Goal: Task Accomplishment & Management: Complete application form

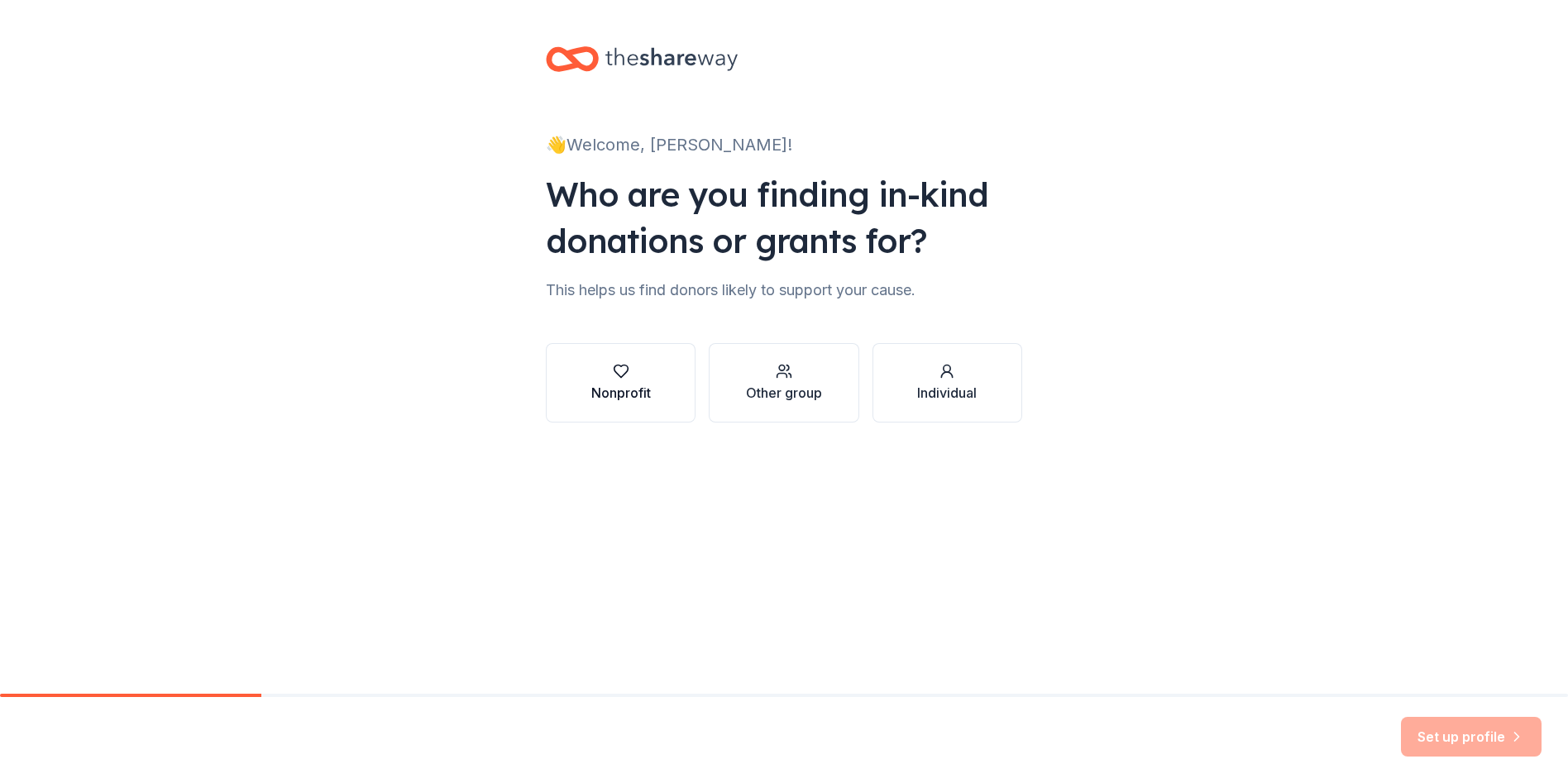
click at [615, 373] on icon "button" at bounding box center [621, 370] width 17 height 17
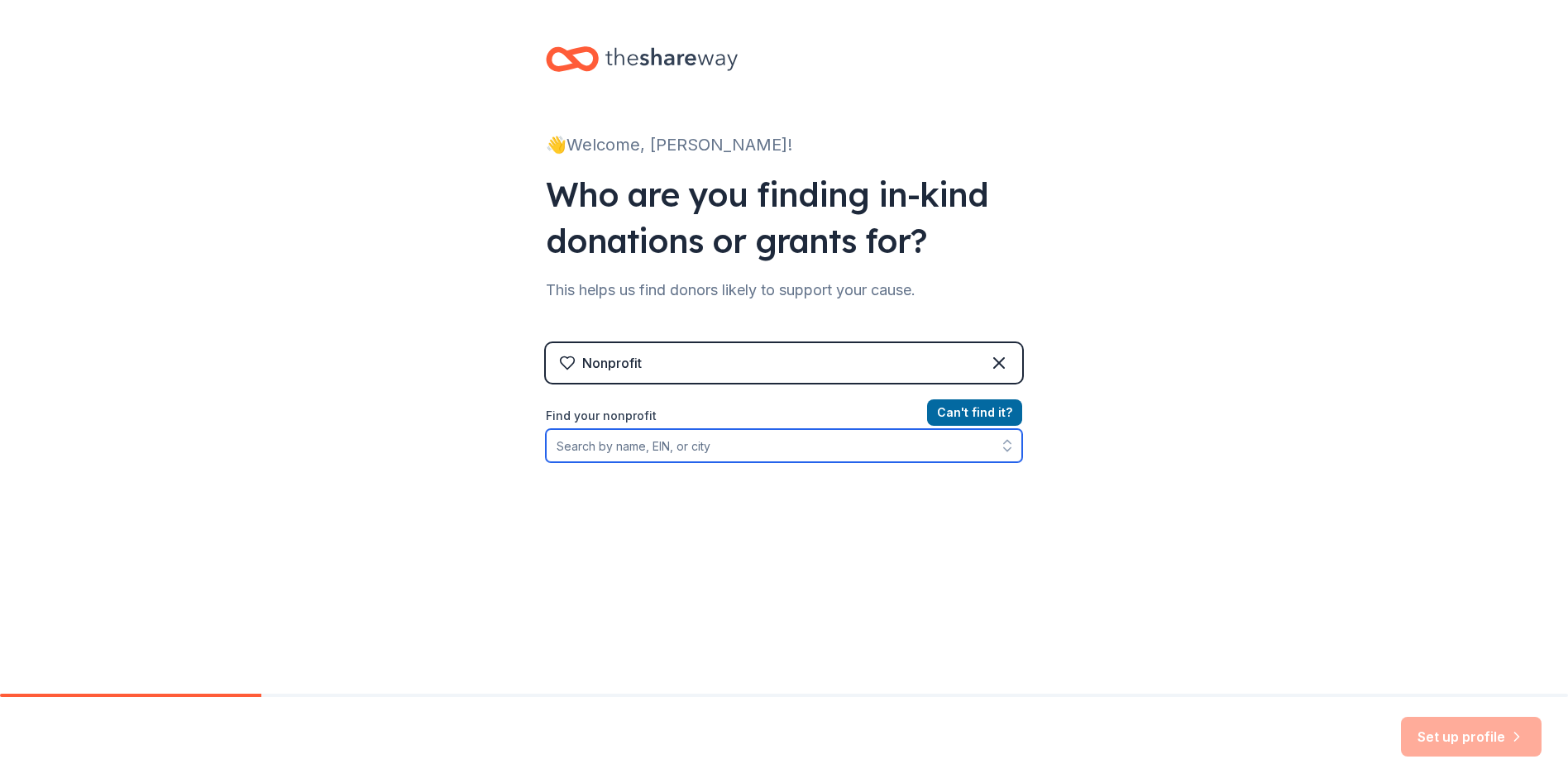
click at [1004, 449] on icon "button" at bounding box center [1007, 449] width 7 height 3
click at [1000, 436] on button "button" at bounding box center [1007, 446] width 29 height 33
click at [1004, 451] on icon "button" at bounding box center [1007, 449] width 7 height 3
click at [684, 449] on input "[GEOGRAPHIC_DATA], [GEOGRAPHIC_DATA]" at bounding box center [783, 446] width 476 height 33
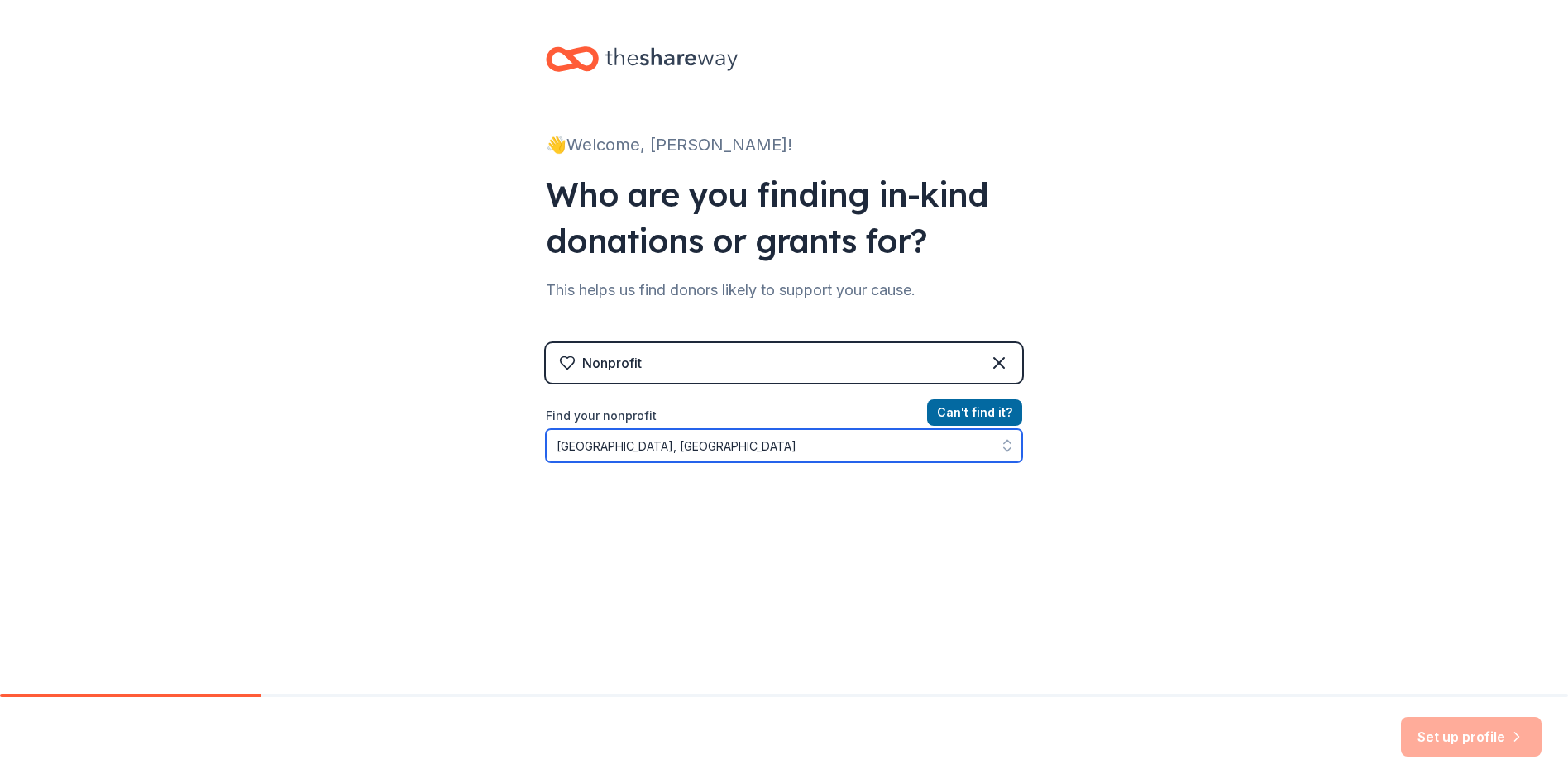
drag, startPoint x: 629, startPoint y: 445, endPoint x: 531, endPoint y: 448, distance: 98.0
click at [531, 448] on div "👋 Welcome, [PERSON_NAME]! Who are you finding in-kind donations or grants for? …" at bounding box center [783, 353] width 529 height 707
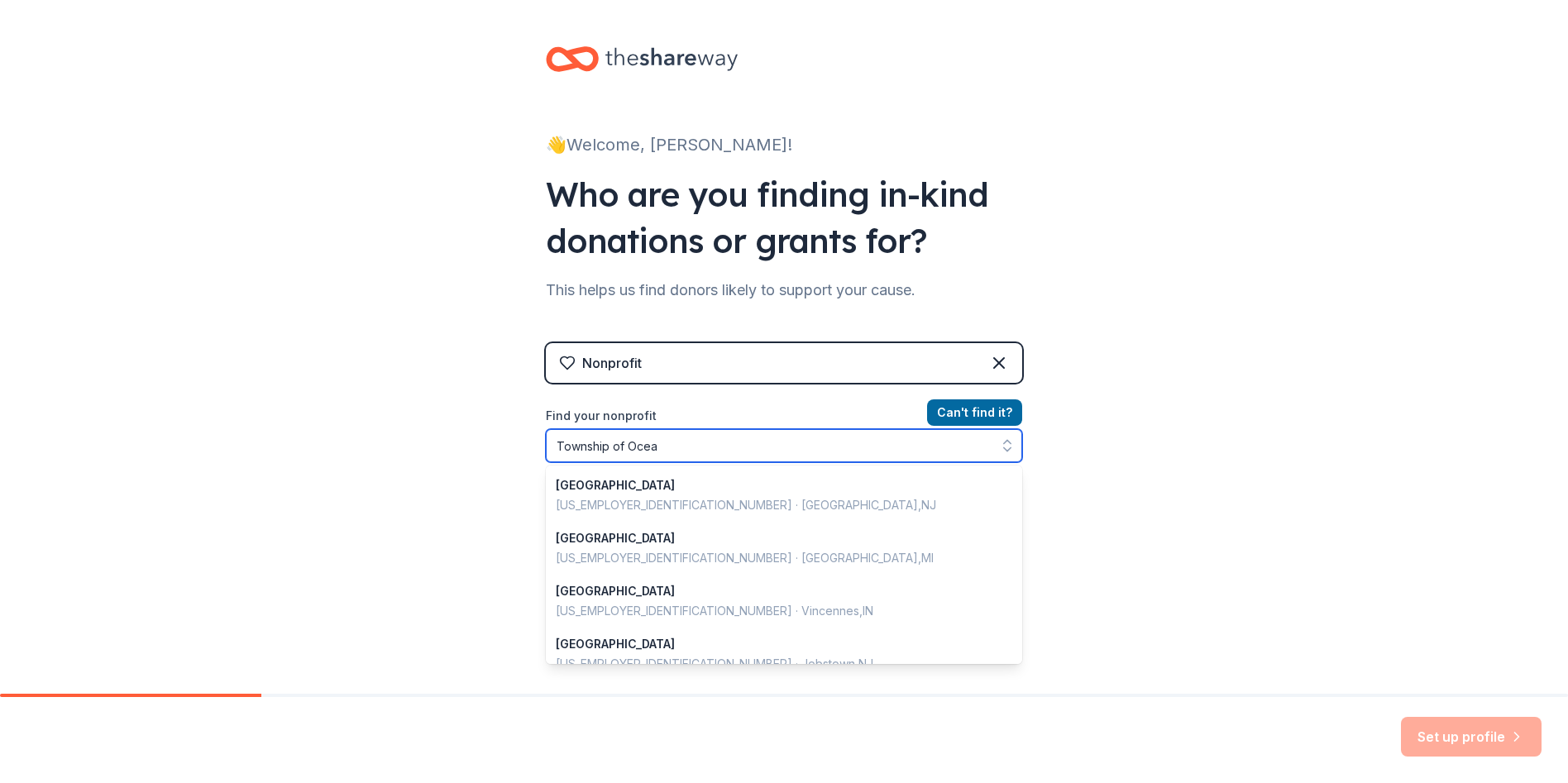
type input "Township of Ocean"
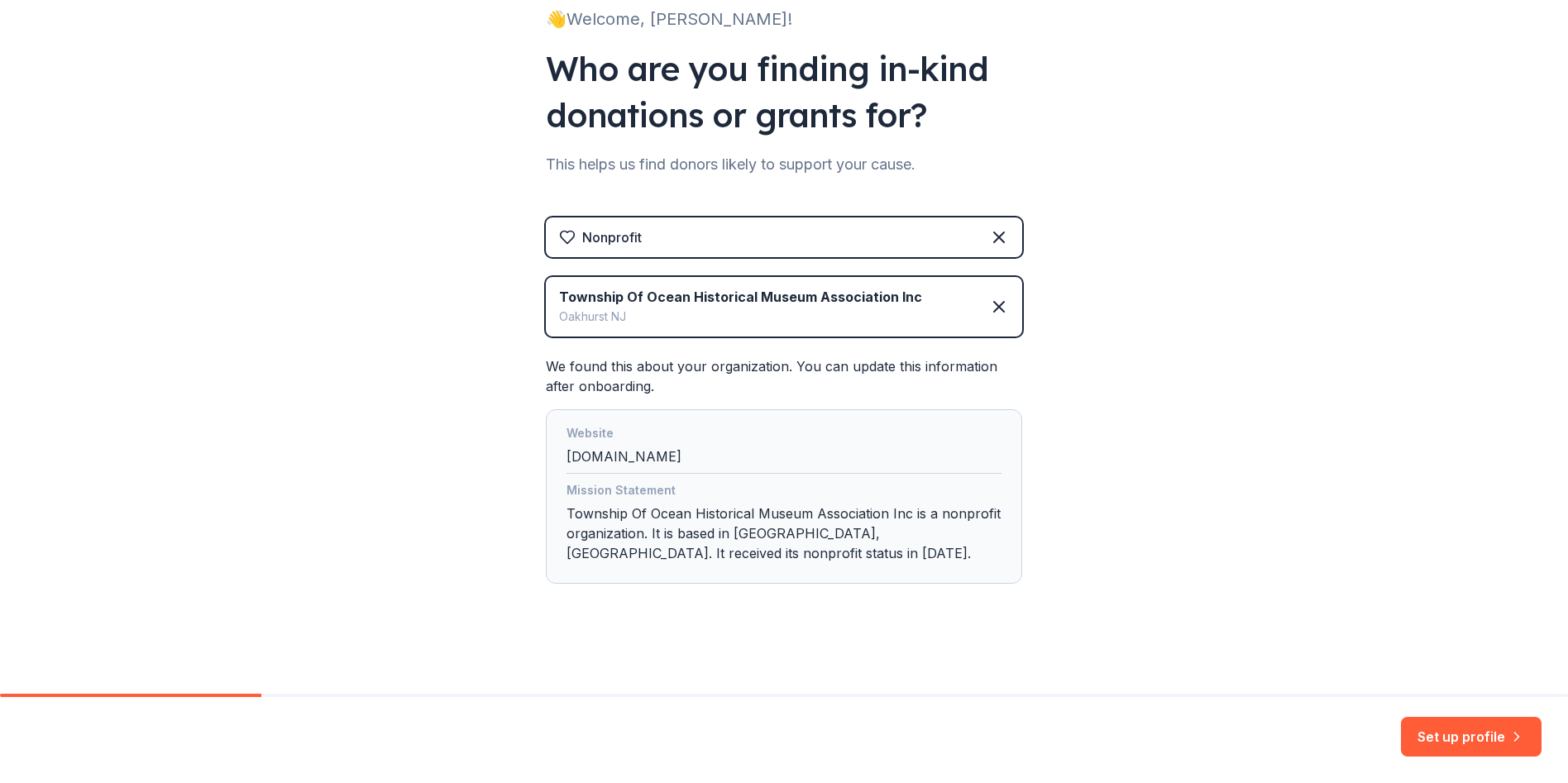
scroll to position [128, 0]
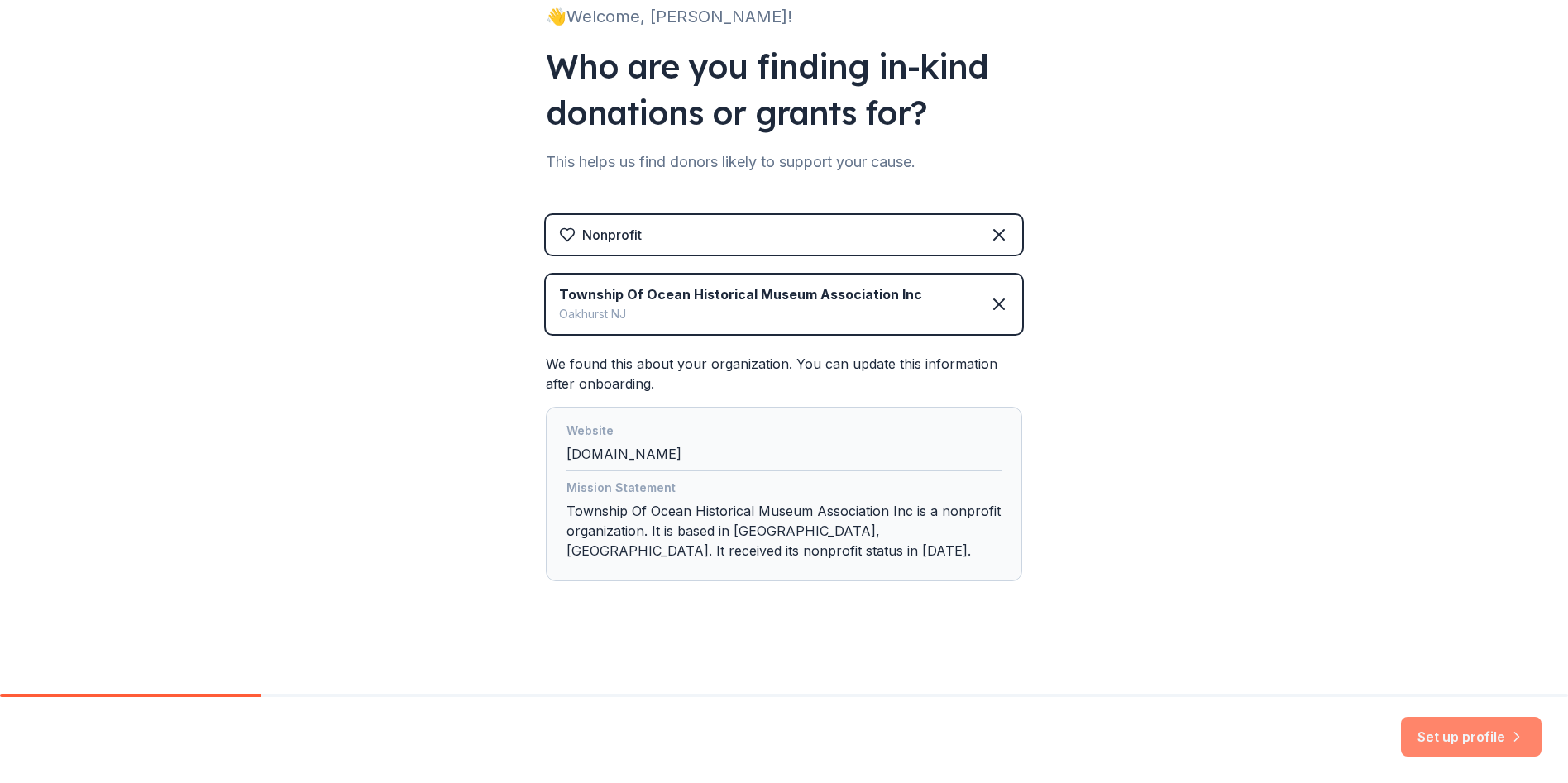
click at [1451, 730] on button "Set up profile" at bounding box center [1471, 736] width 141 height 40
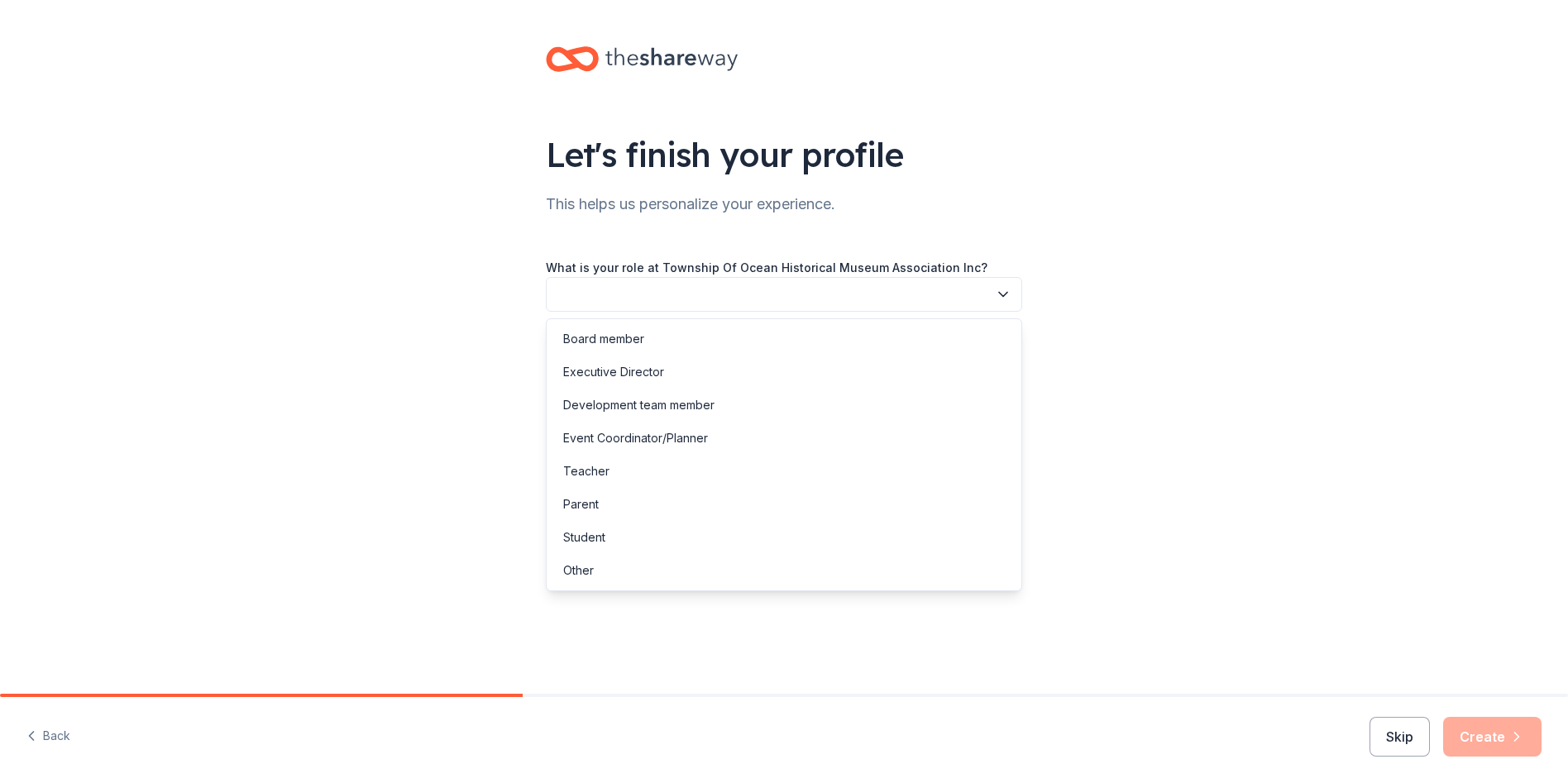
click at [658, 288] on button "button" at bounding box center [783, 294] width 476 height 35
click at [646, 432] on div "Event Coordinator/Planner" at bounding box center [635, 438] width 145 height 20
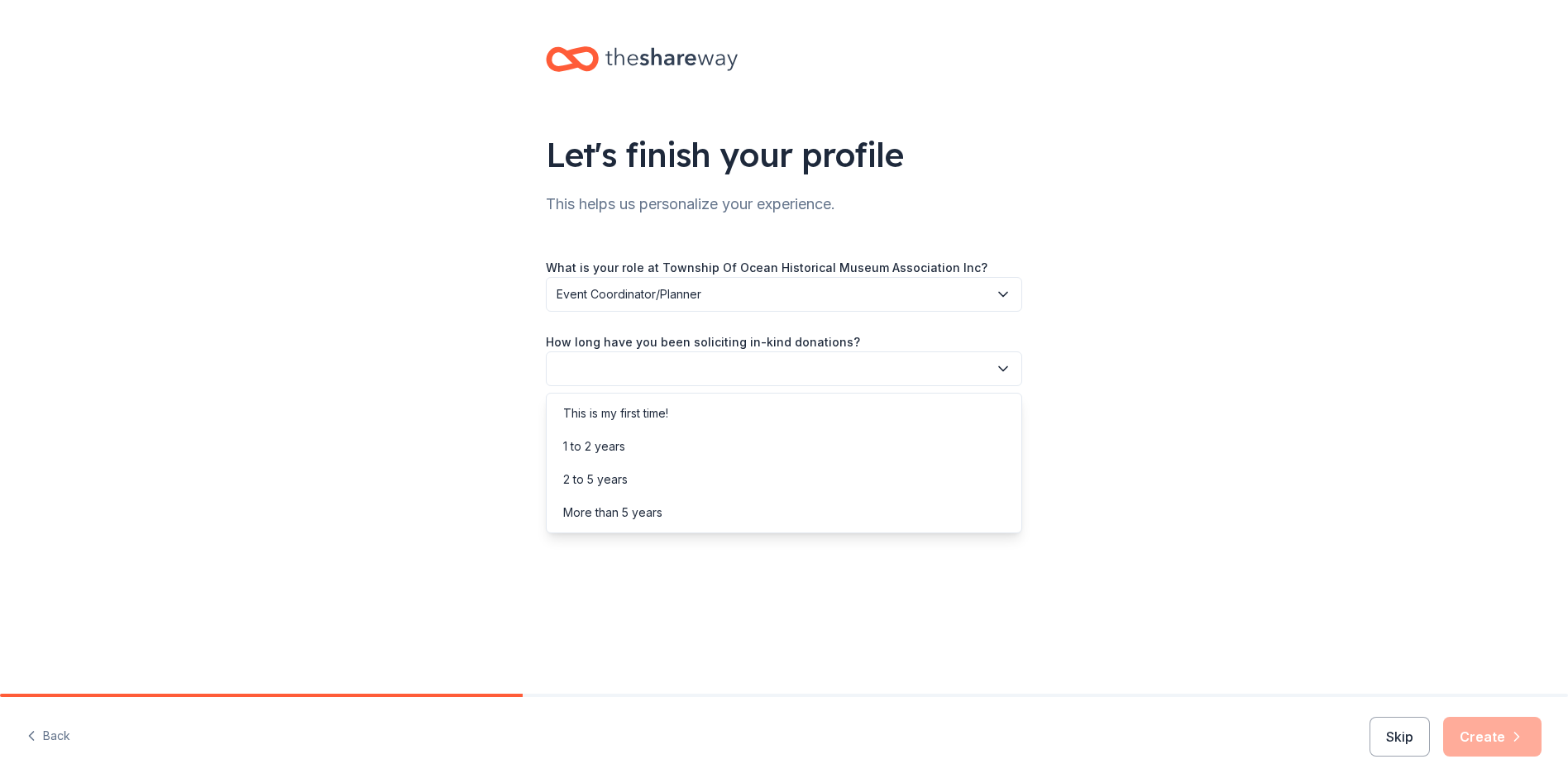
click at [1003, 363] on icon "button" at bounding box center [1003, 369] width 17 height 17
click at [632, 410] on div "This is my first time!" at bounding box center [615, 413] width 105 height 20
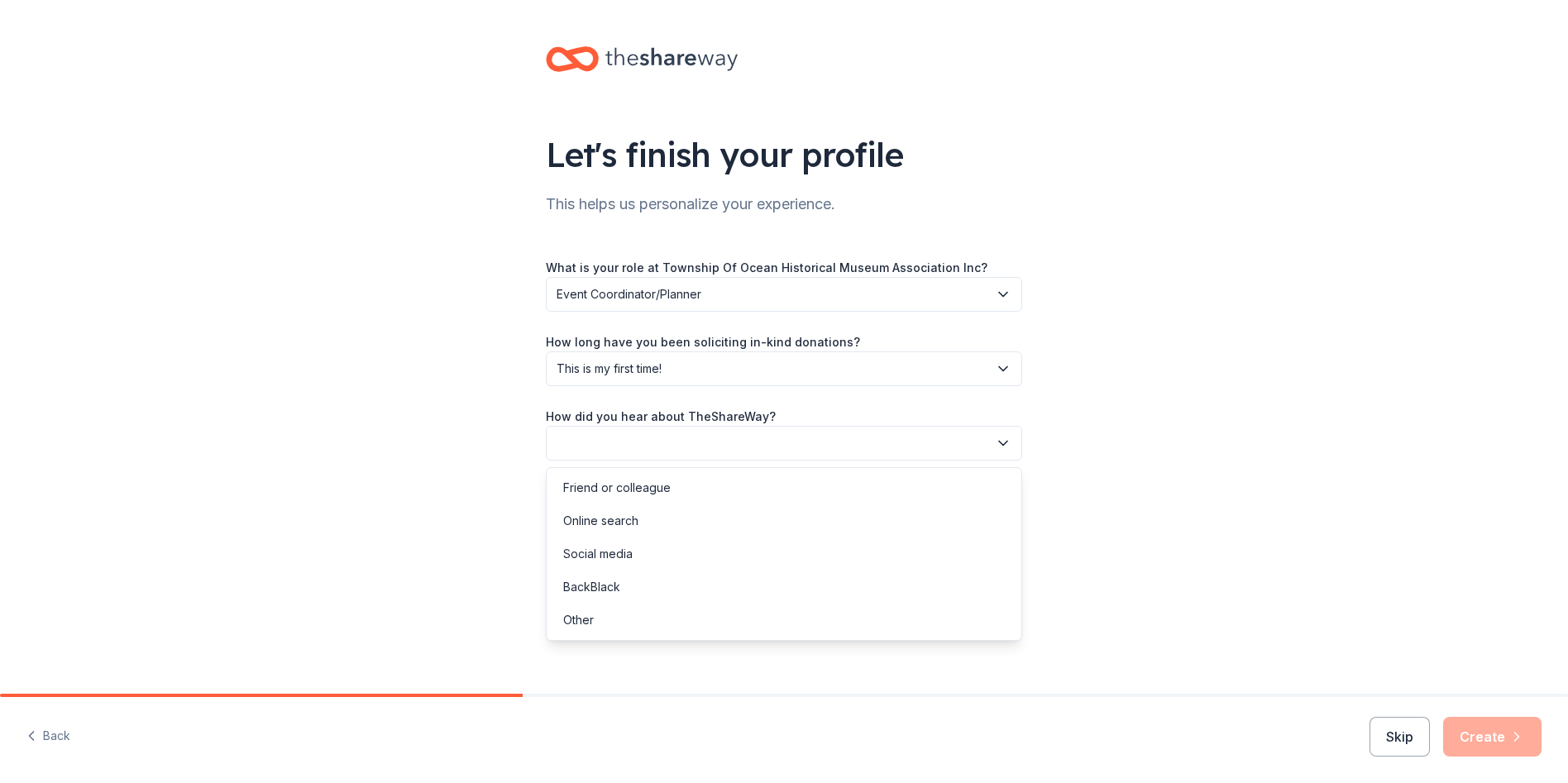
click at [1000, 438] on icon "button" at bounding box center [1003, 443] width 17 height 17
click at [621, 520] on div "Online search" at bounding box center [600, 521] width 75 height 20
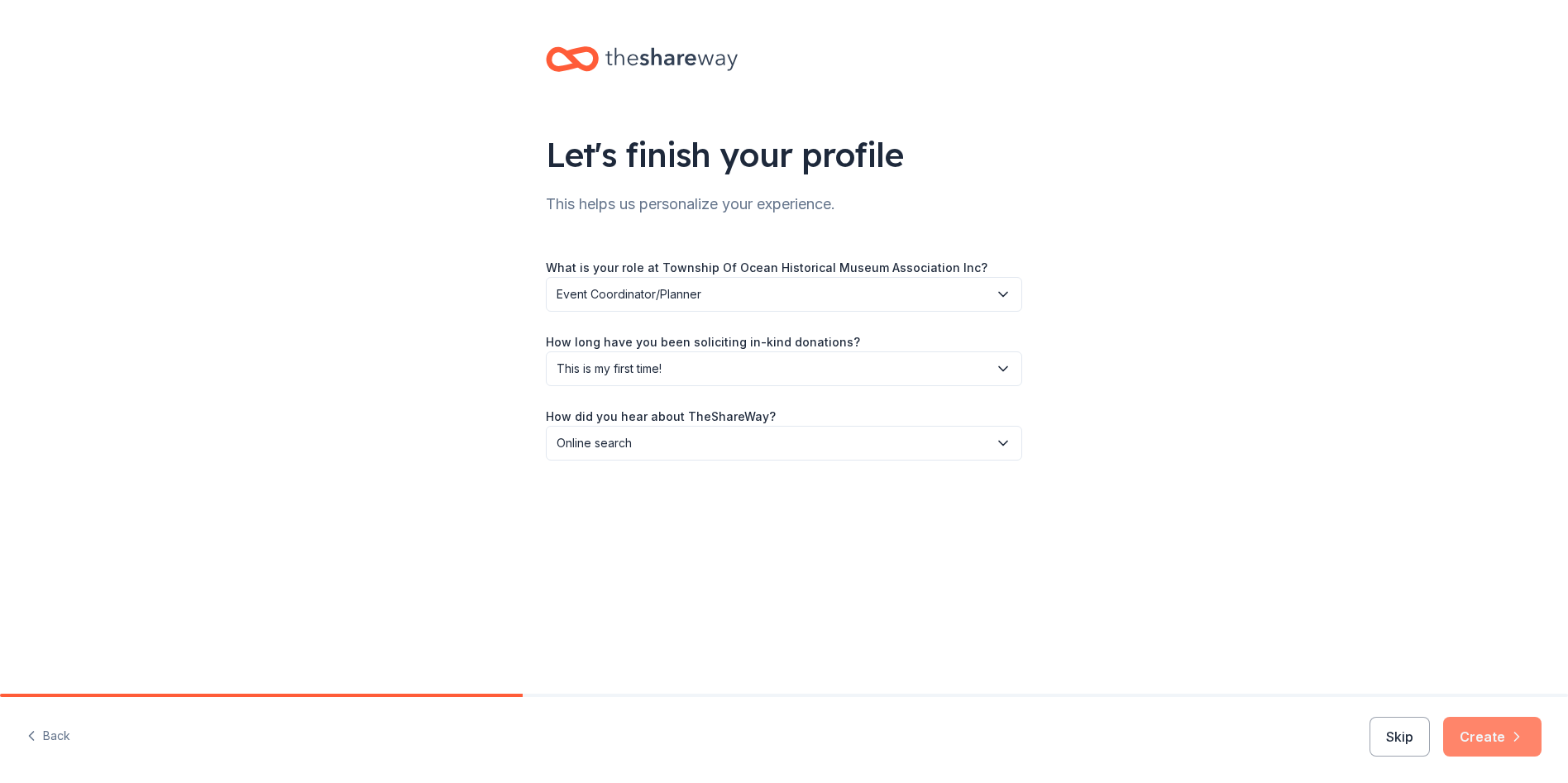
click at [1469, 733] on button "Create" at bounding box center [1492, 736] width 99 height 40
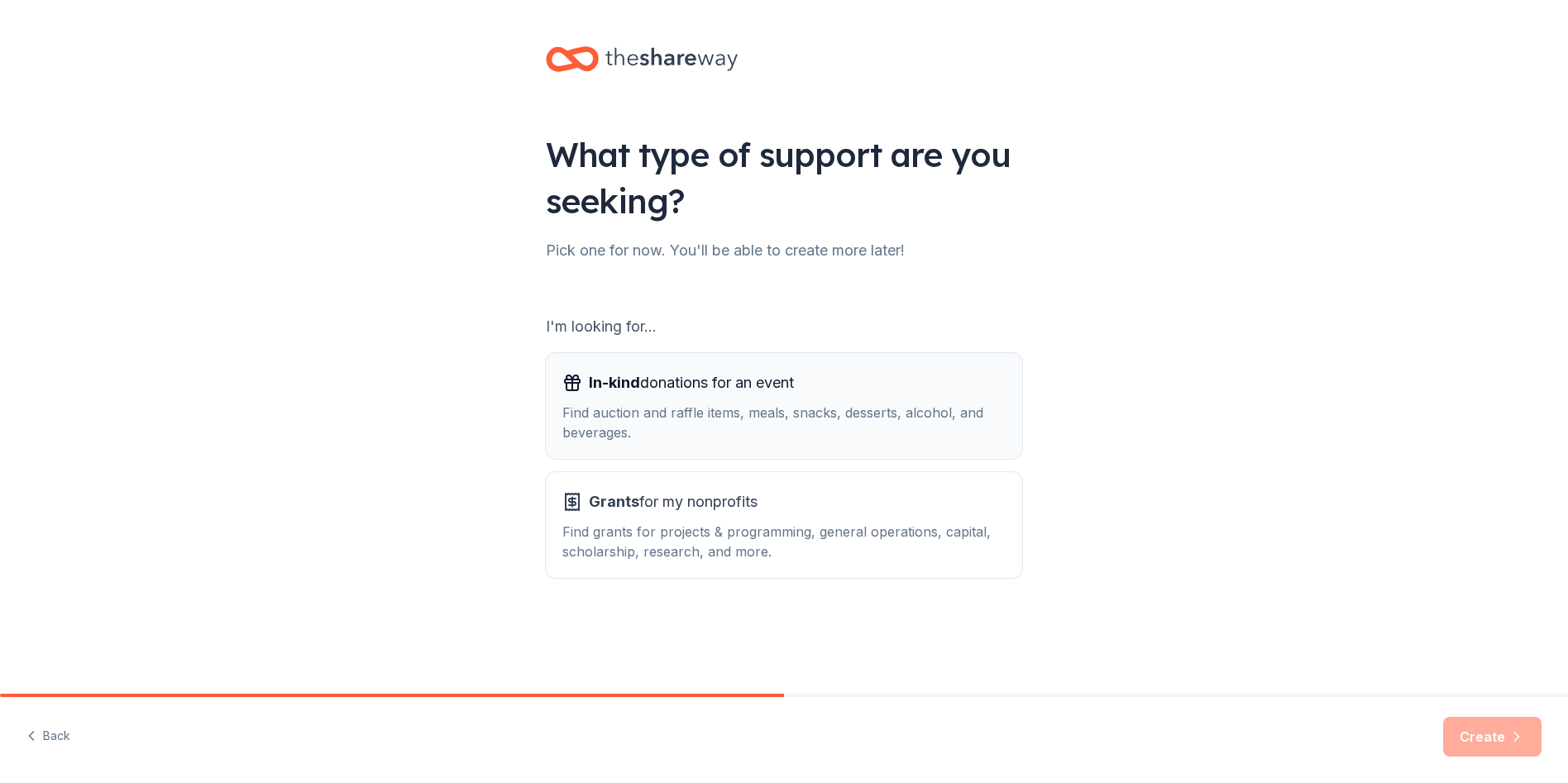
click at [604, 407] on div "Find auction and raffle items, meals, snacks, desserts, alcohol, and beverages." at bounding box center [783, 422] width 443 height 40
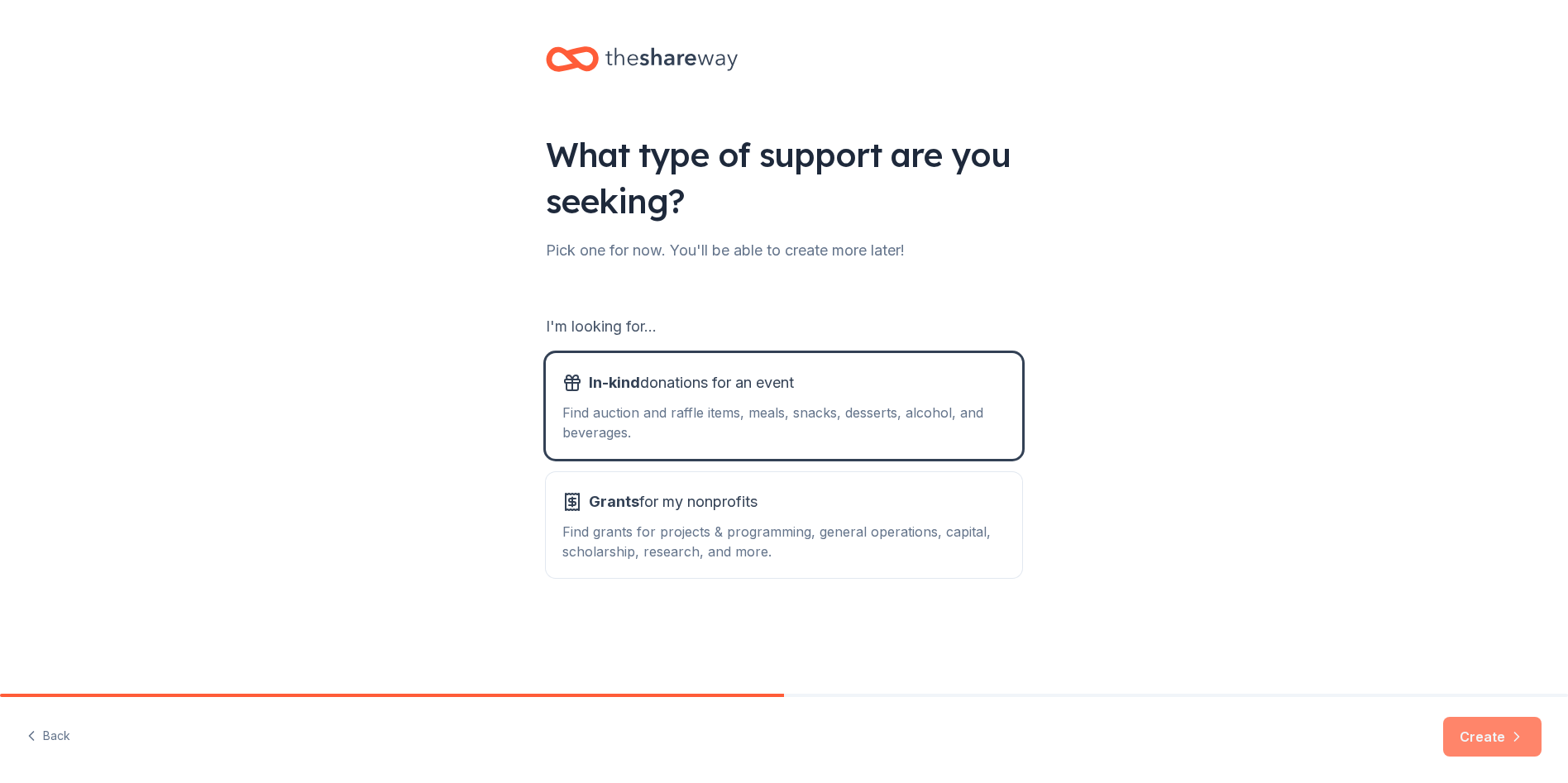
click at [1490, 733] on button "Create" at bounding box center [1492, 736] width 99 height 40
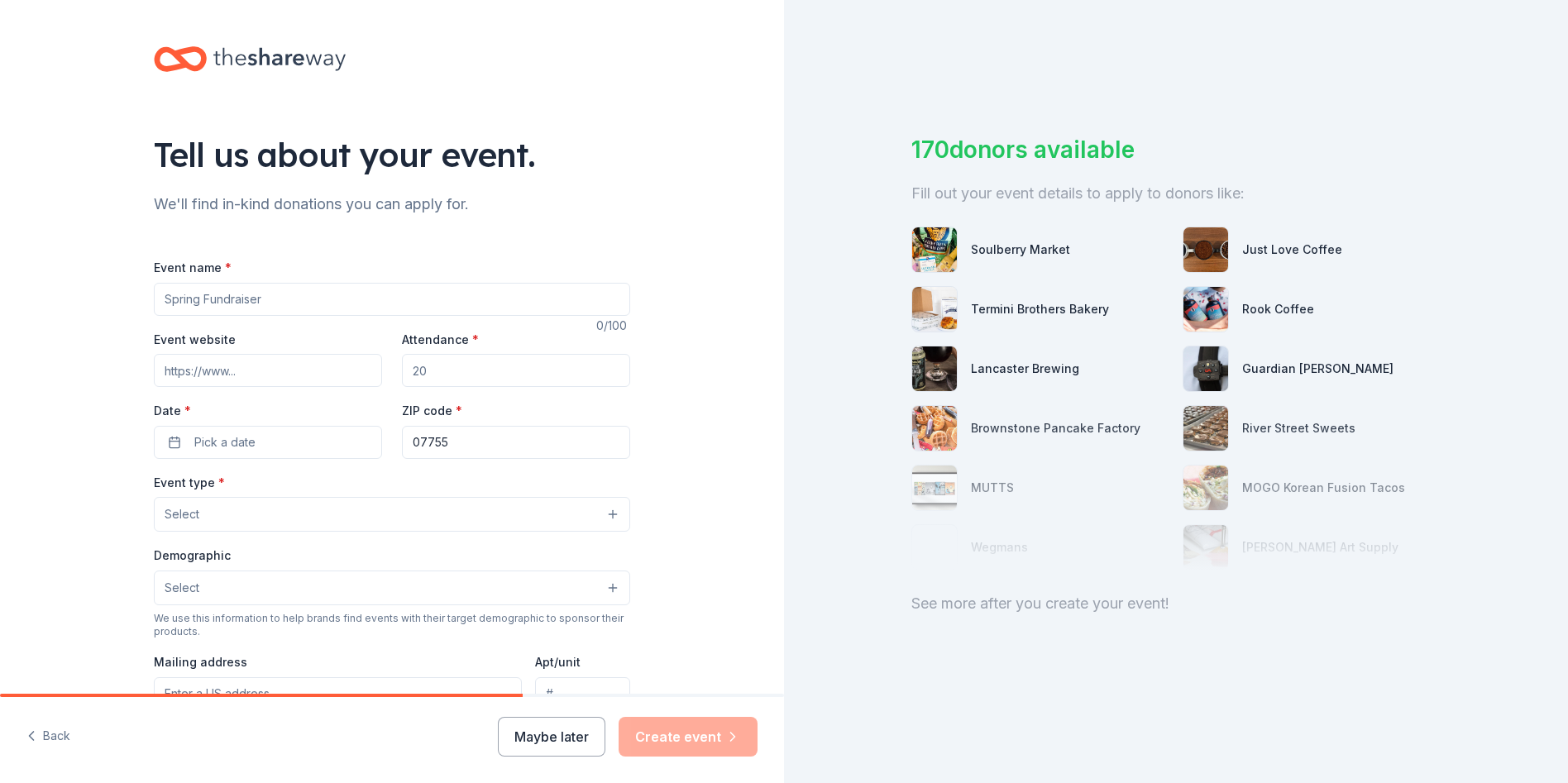
click at [263, 299] on input "Event name *" at bounding box center [391, 299] width 476 height 33
type input "Art in the Park"
click at [240, 368] on input "Event website" at bounding box center [267, 370] width 228 height 33
click at [246, 370] on input "Event website" at bounding box center [267, 370] width 228 height 33
click at [247, 370] on input "Event website" at bounding box center [267, 370] width 228 height 33
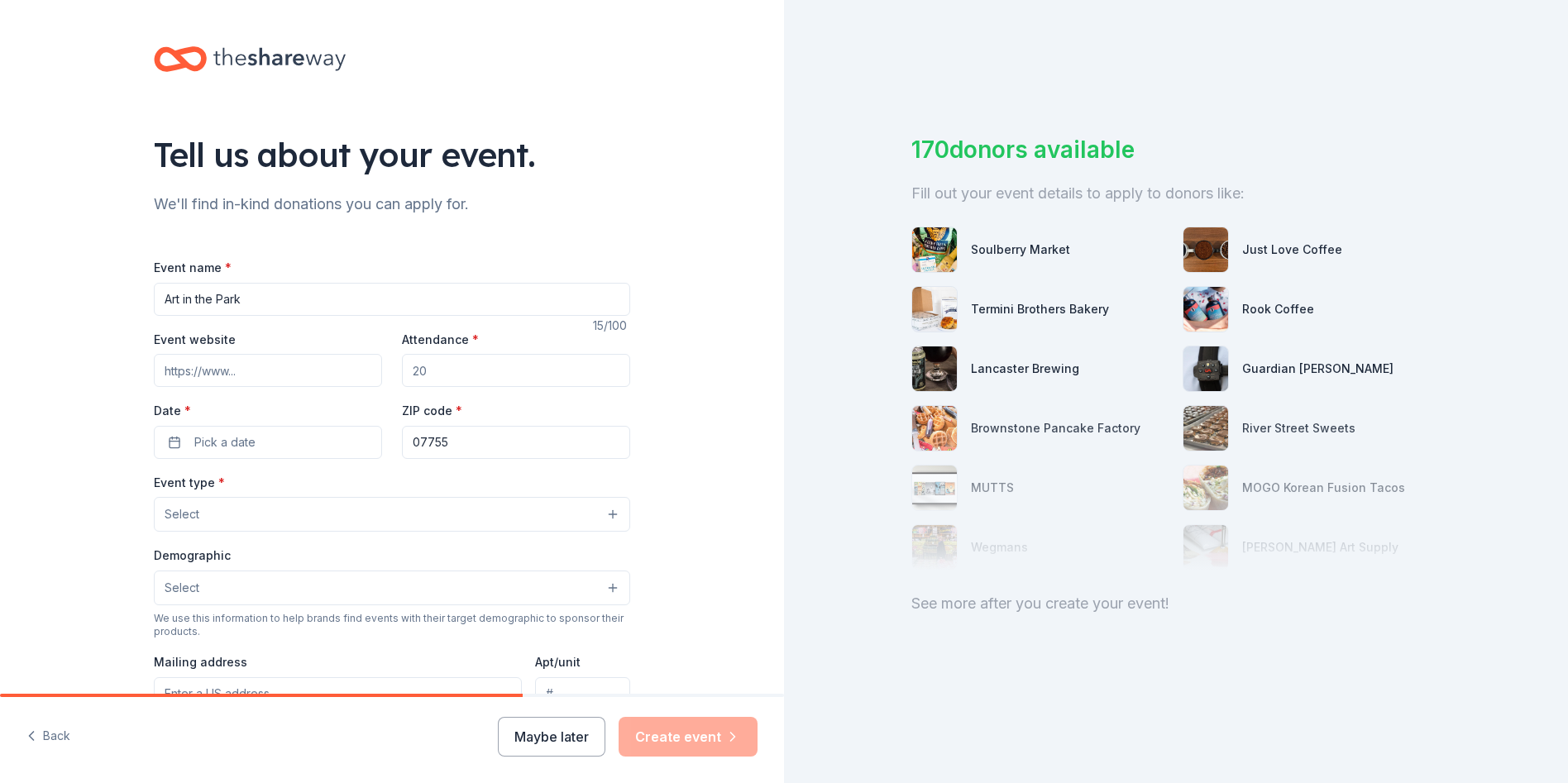
click at [273, 378] on input "Event website" at bounding box center [267, 370] width 228 height 33
type input "[DOMAIN_NAME]"
click at [421, 371] on input "Attendance *" at bounding box center [515, 370] width 228 height 33
type input "500"
click at [306, 433] on button "Pick a date" at bounding box center [267, 443] width 228 height 33
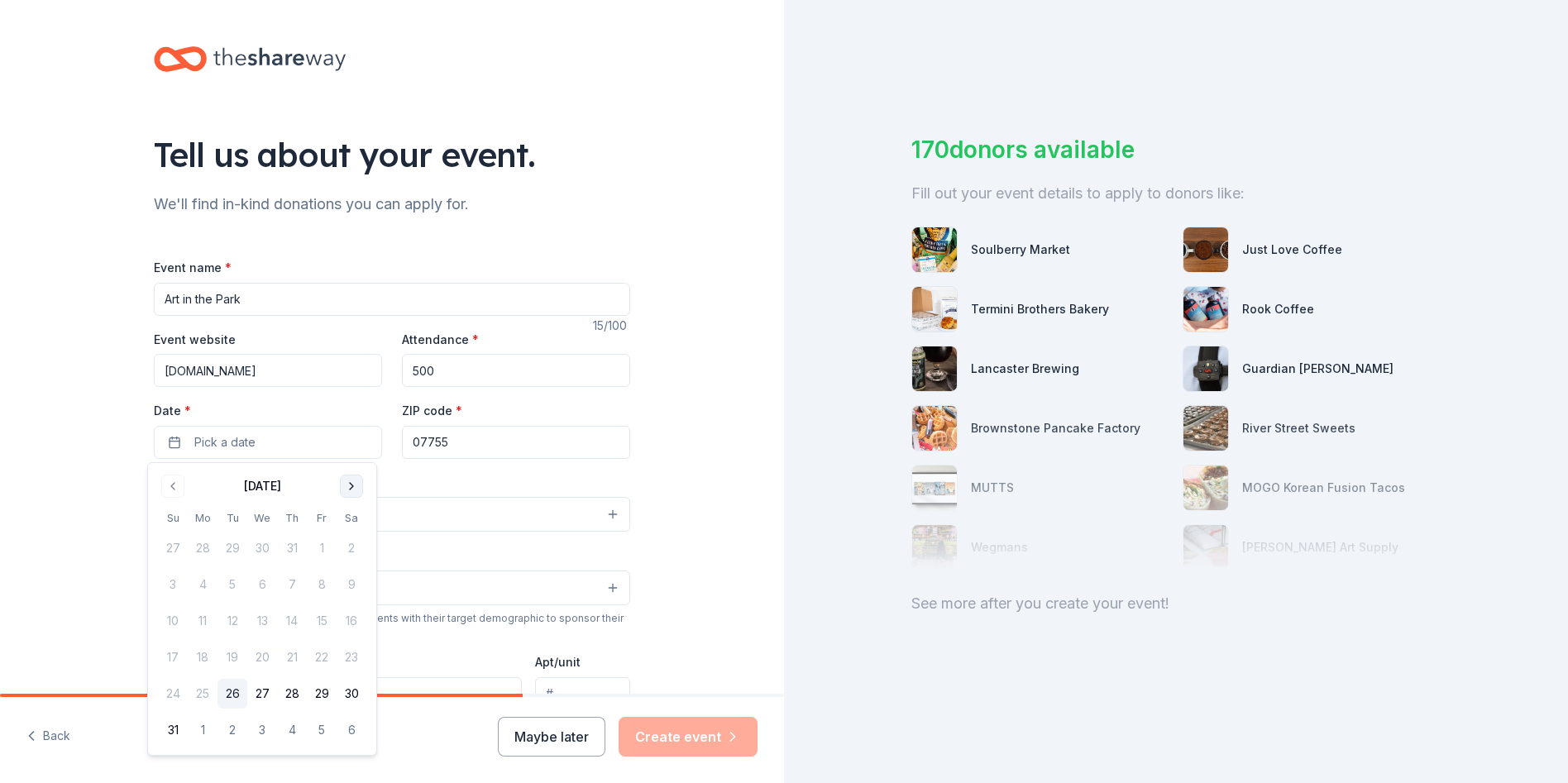
click at [352, 480] on button "Go to next month" at bounding box center [352, 487] width 23 height 23
click at [357, 620] on button "20" at bounding box center [351, 621] width 29 height 29
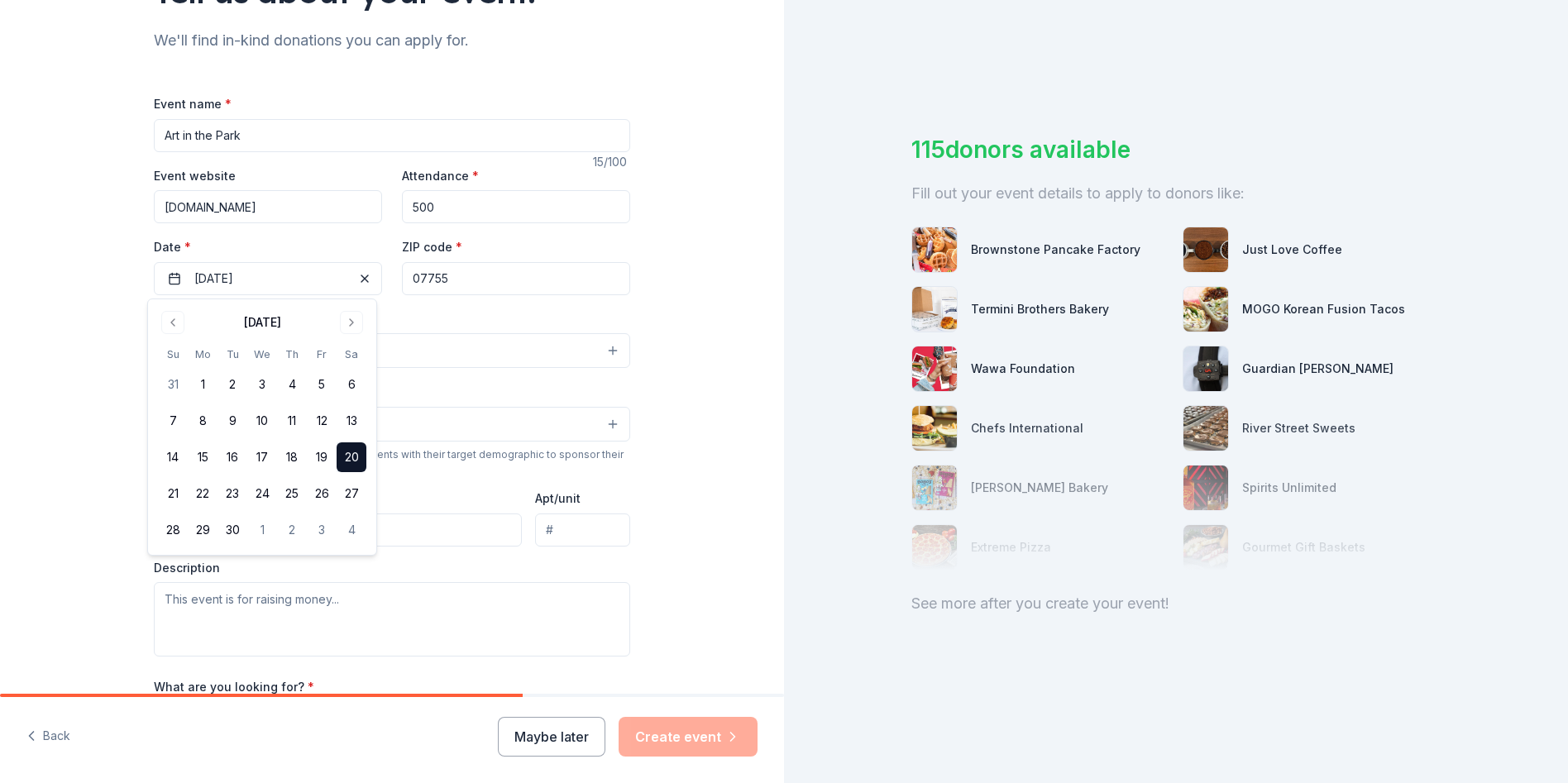
scroll to position [165, 0]
click at [355, 275] on span "button" at bounding box center [365, 277] width 20 height 20
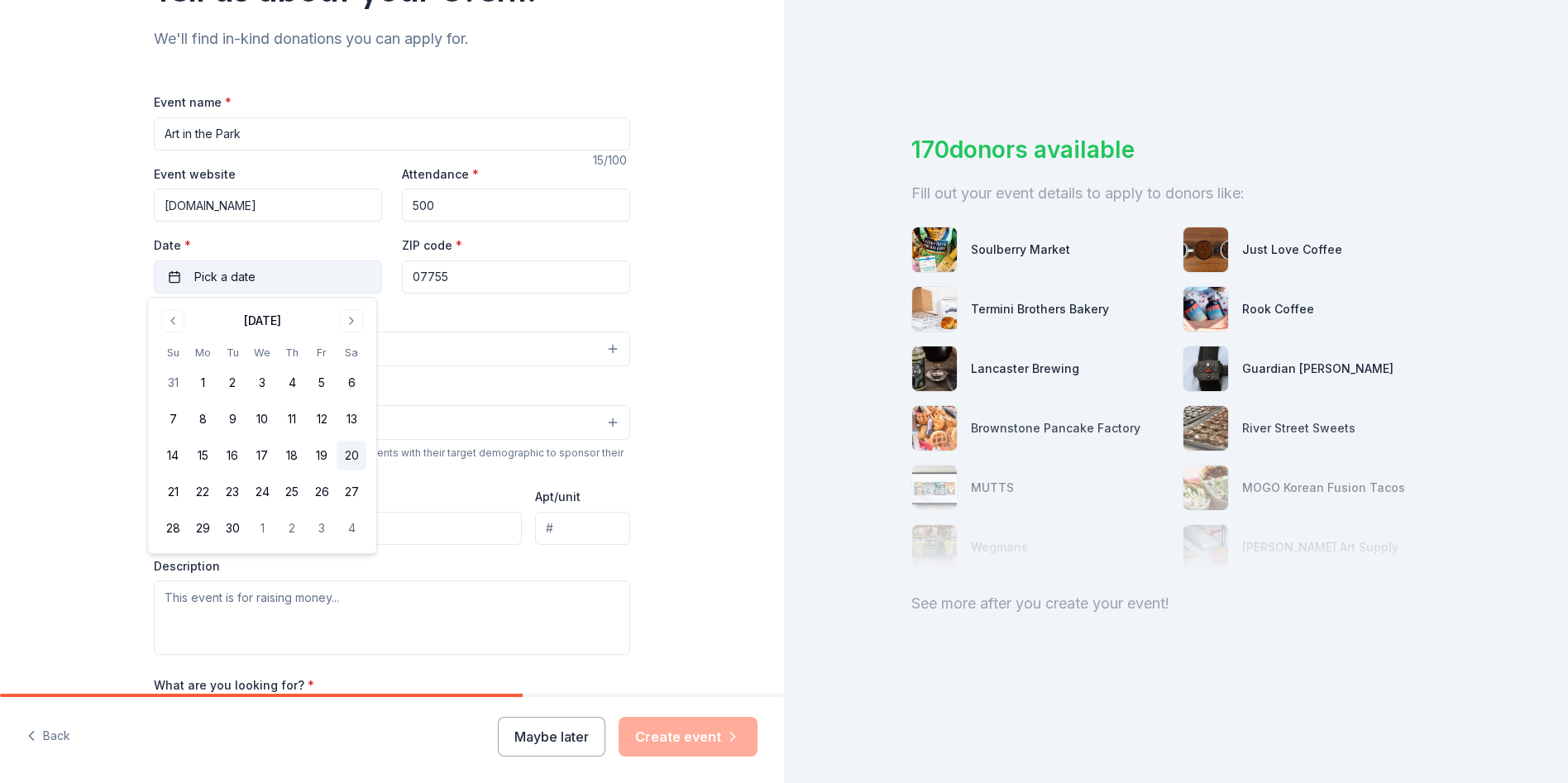
click at [348, 457] on button "20" at bounding box center [351, 456] width 29 height 29
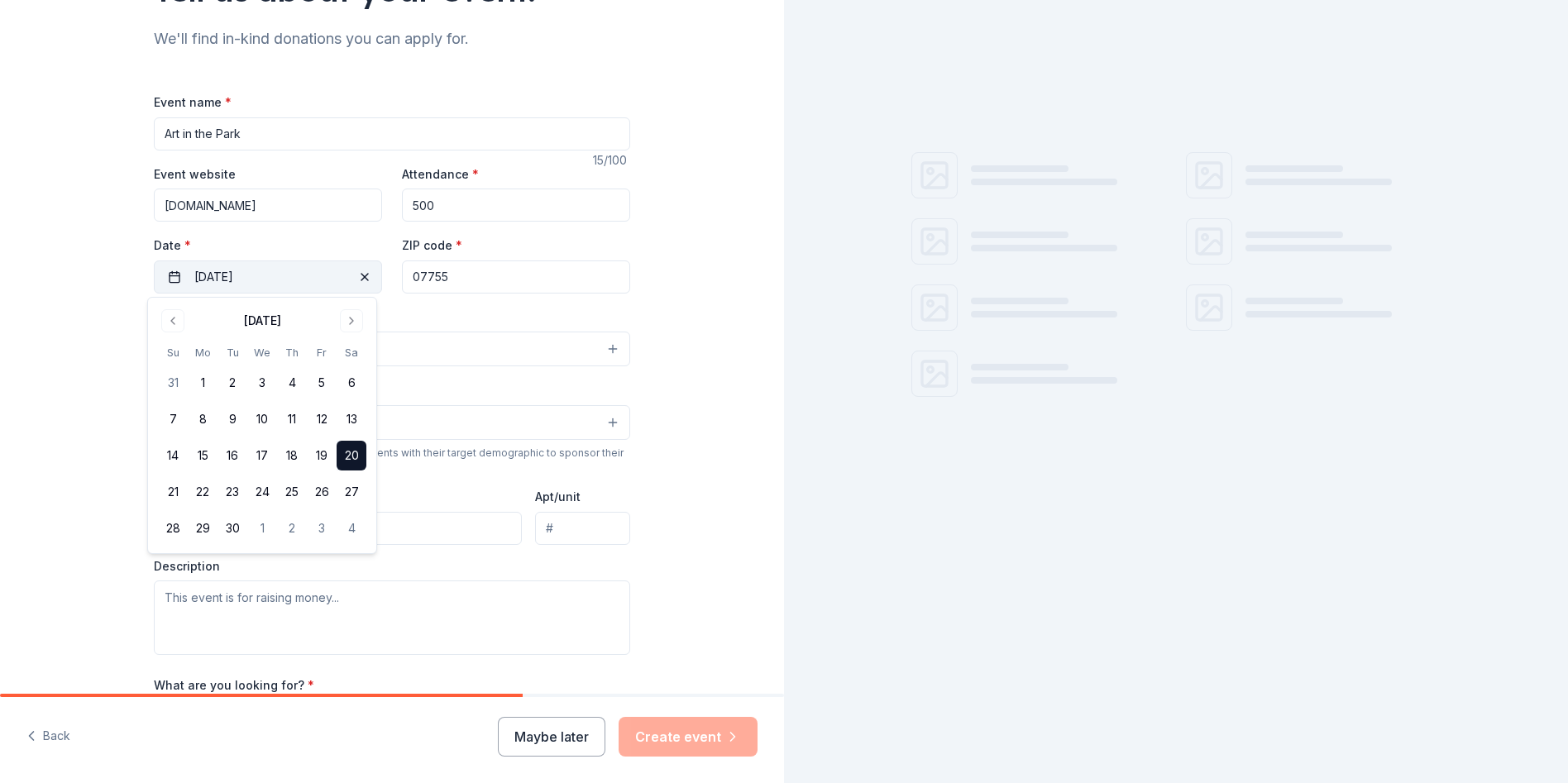
click at [406, 577] on div "Description" at bounding box center [391, 607] width 476 height 98
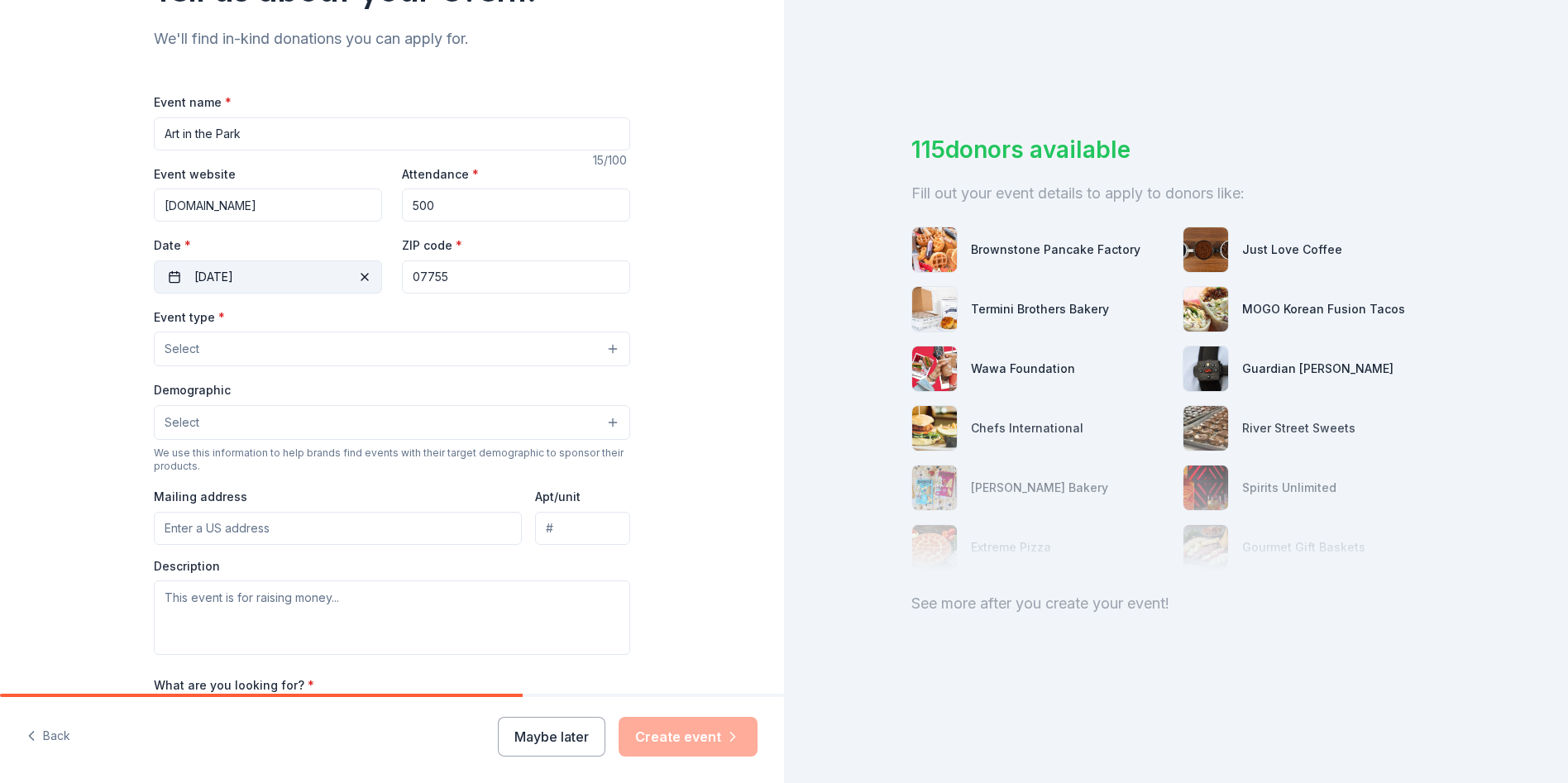
click at [606, 348] on button "Select" at bounding box center [391, 349] width 476 height 35
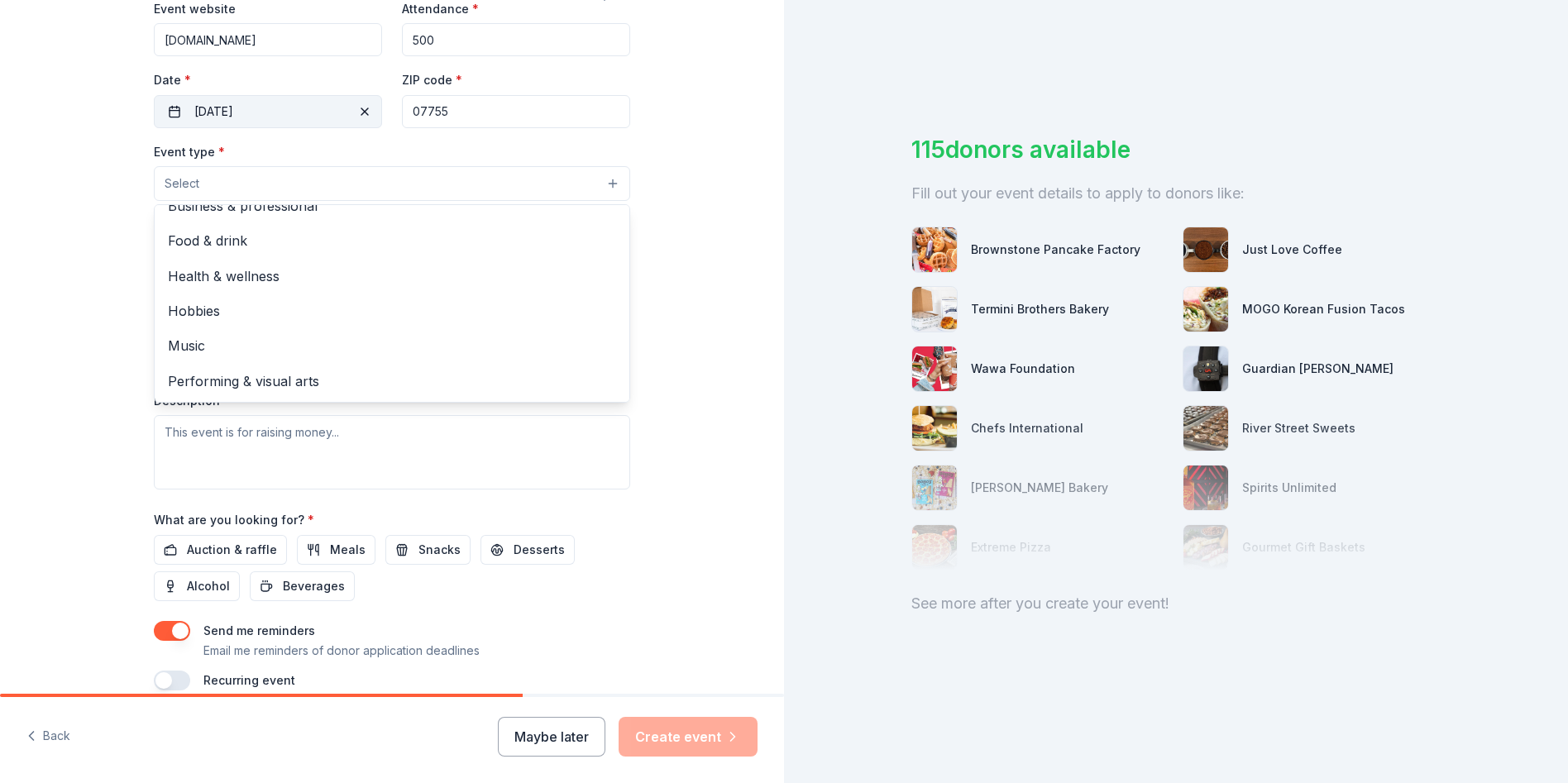
scroll to position [0, 0]
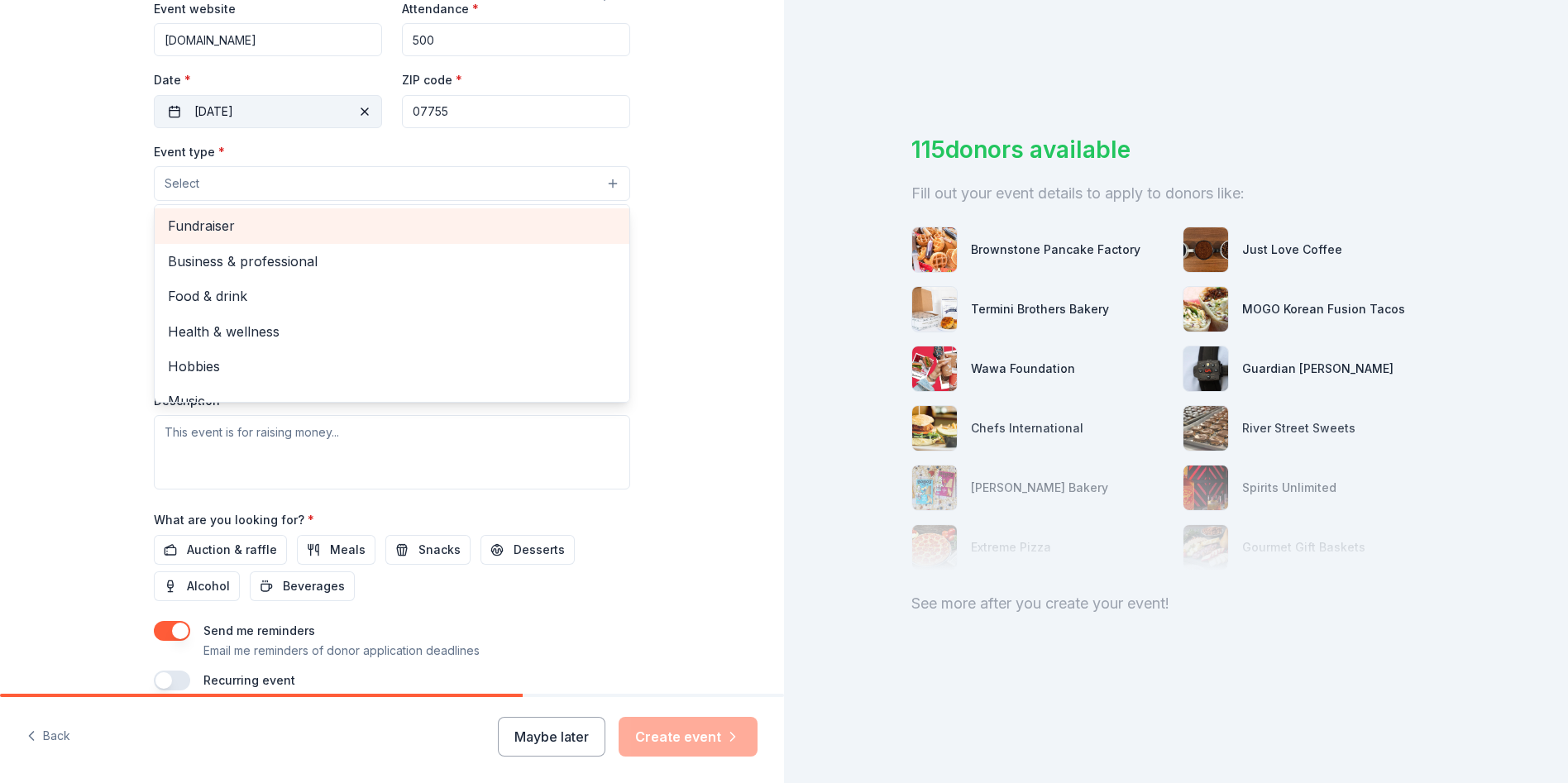
click at [200, 217] on span "Fundraiser" at bounding box center [392, 226] width 448 height 22
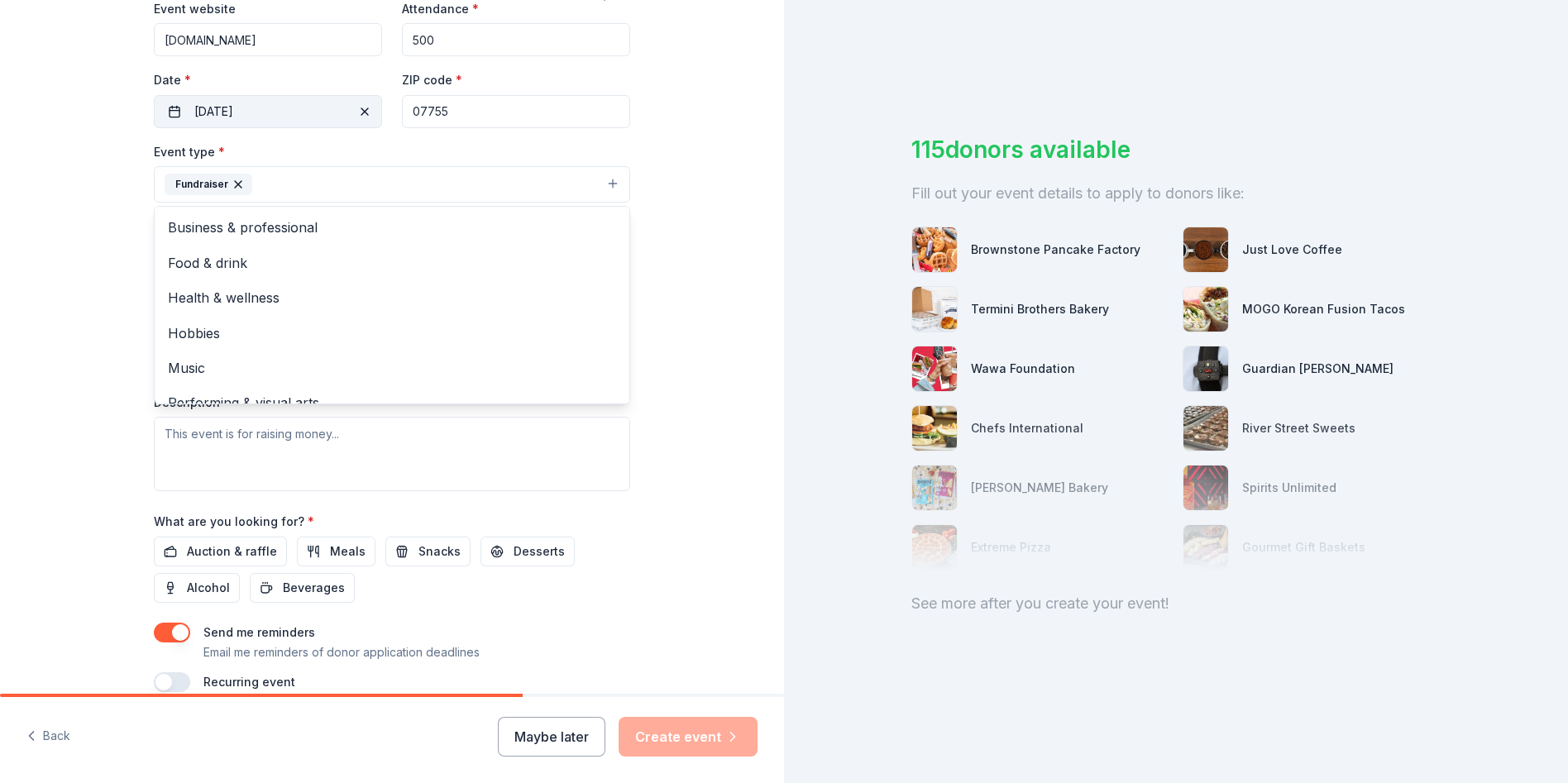
scroll to position [20, 0]
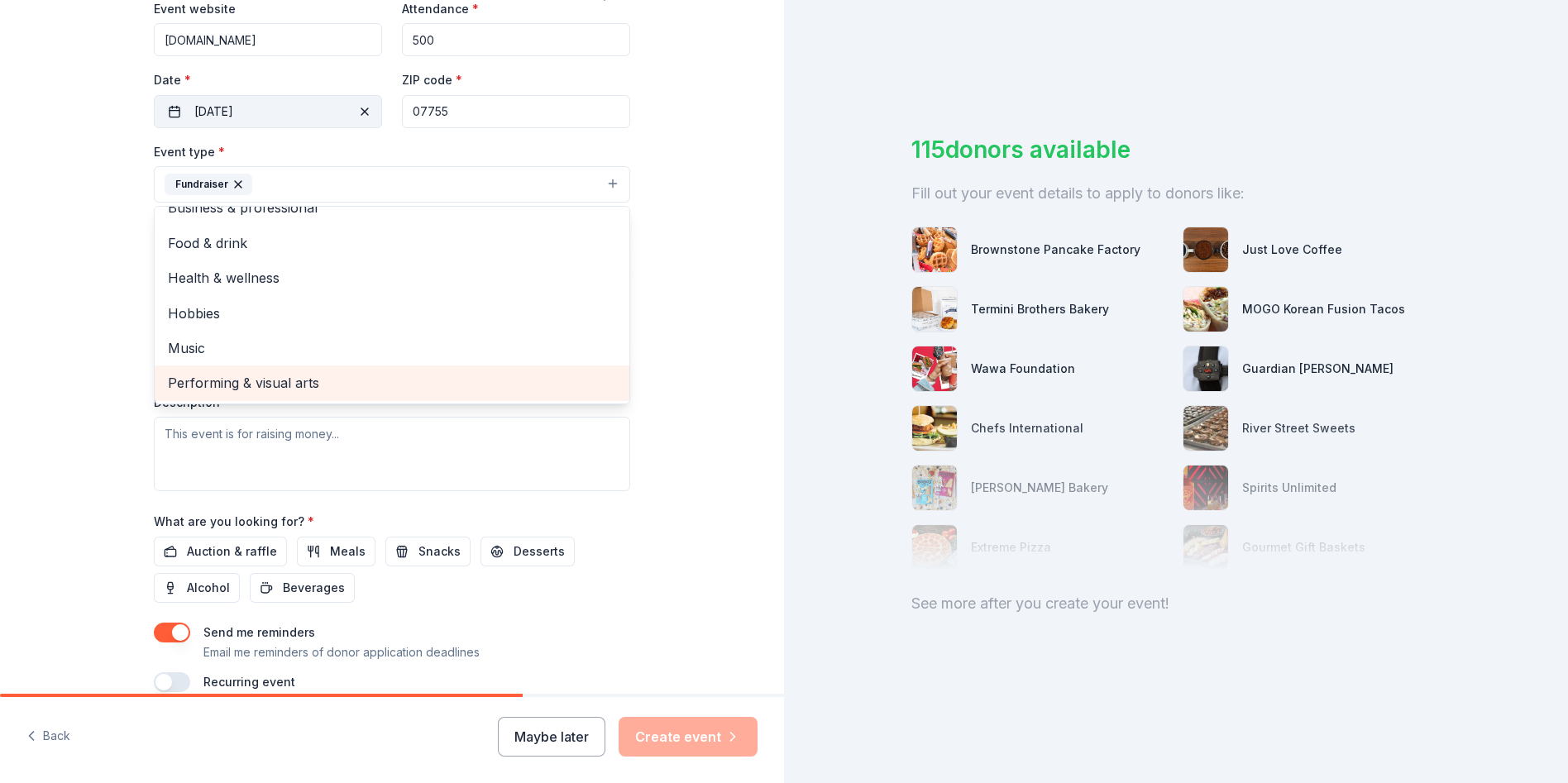
click at [328, 382] on span "Performing & visual arts" at bounding box center [392, 383] width 448 height 22
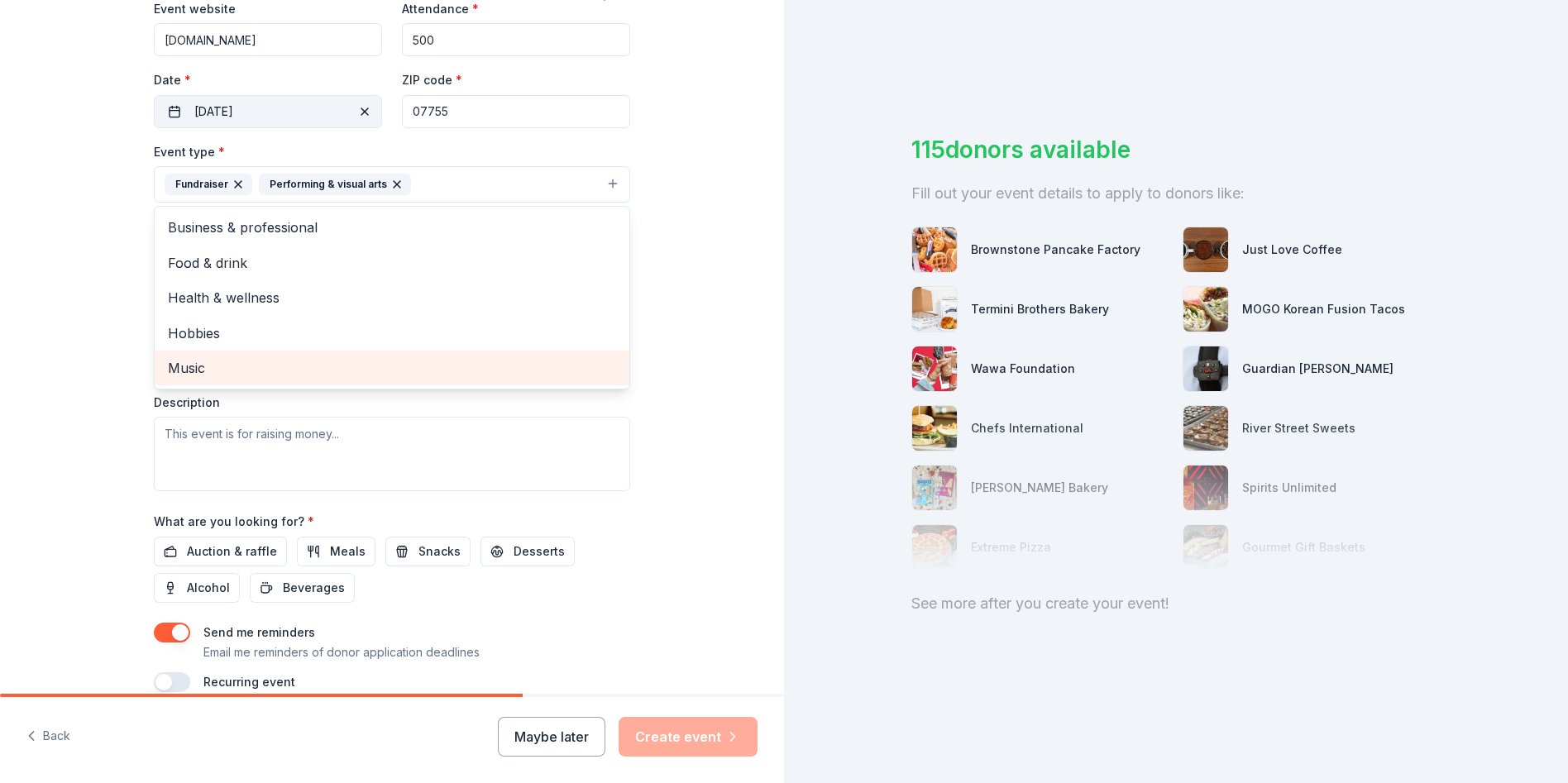
scroll to position [0, 0]
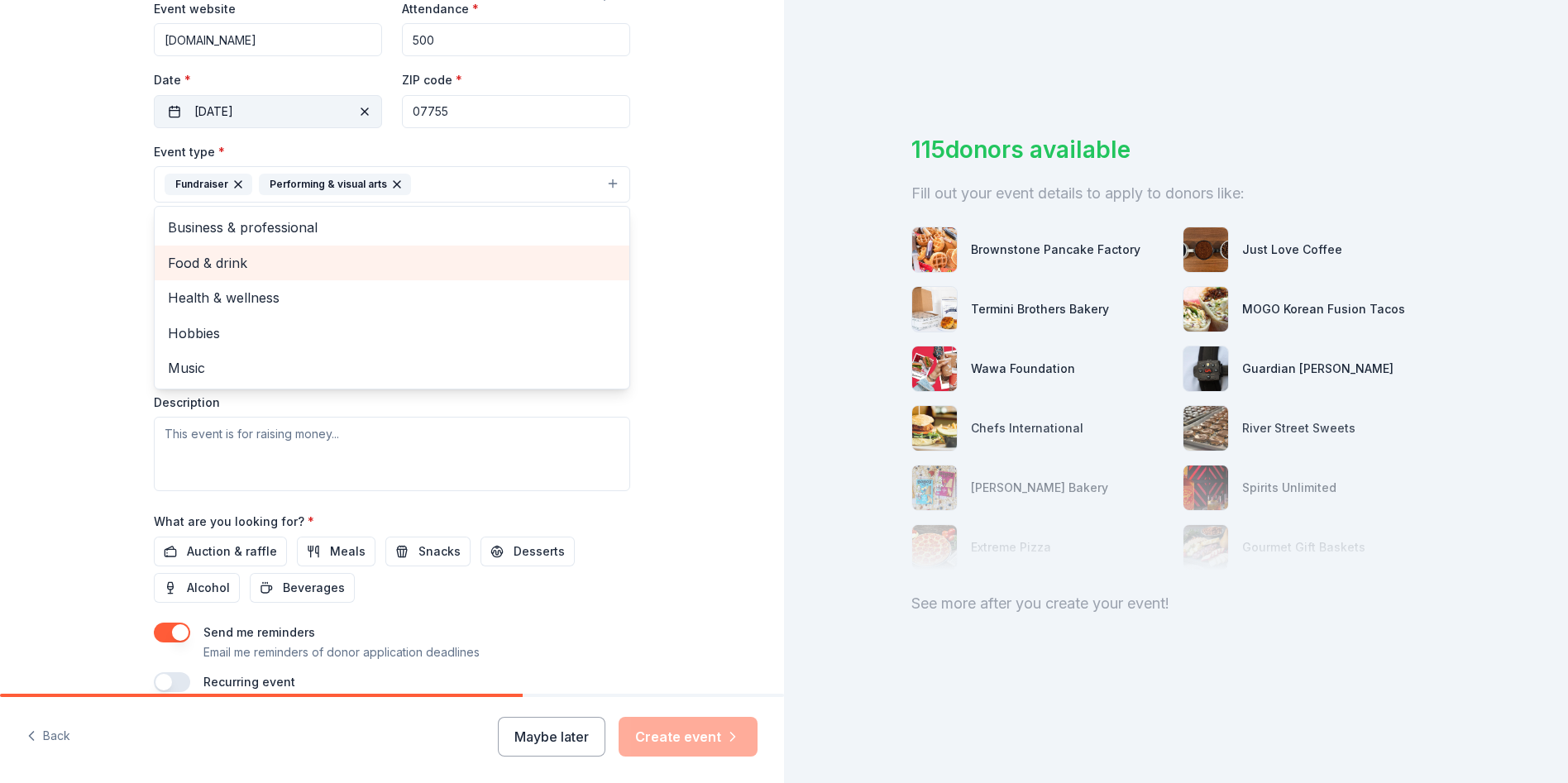
click at [224, 256] on span "Food & drink" at bounding box center [392, 263] width 448 height 22
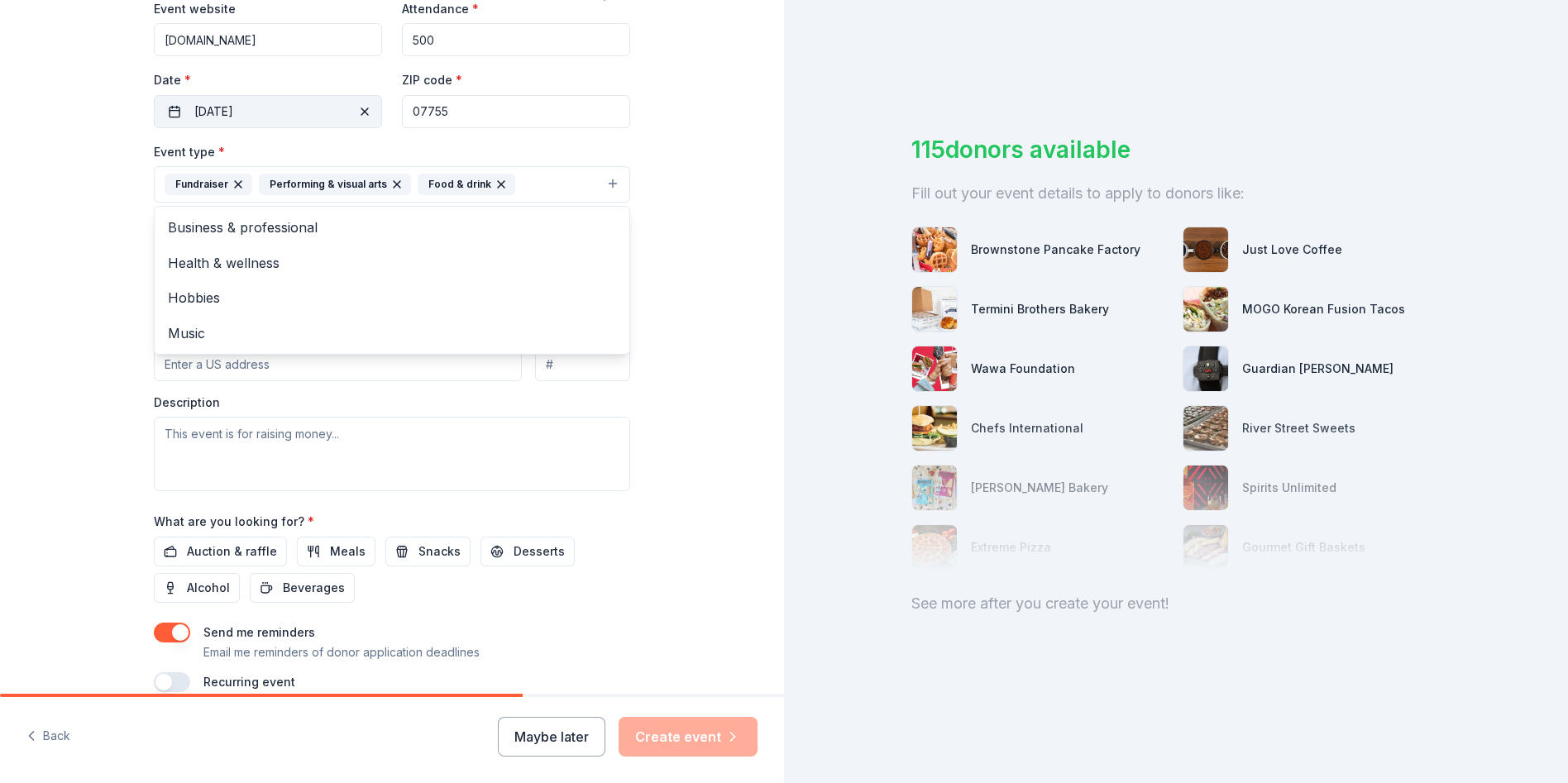
click at [686, 213] on div "Tell us about your event. We'll find in-kind donations you can apply for. Event…" at bounding box center [392, 221] width 784 height 1103
click at [283, 359] on input "Mailing address" at bounding box center [337, 365] width 368 height 33
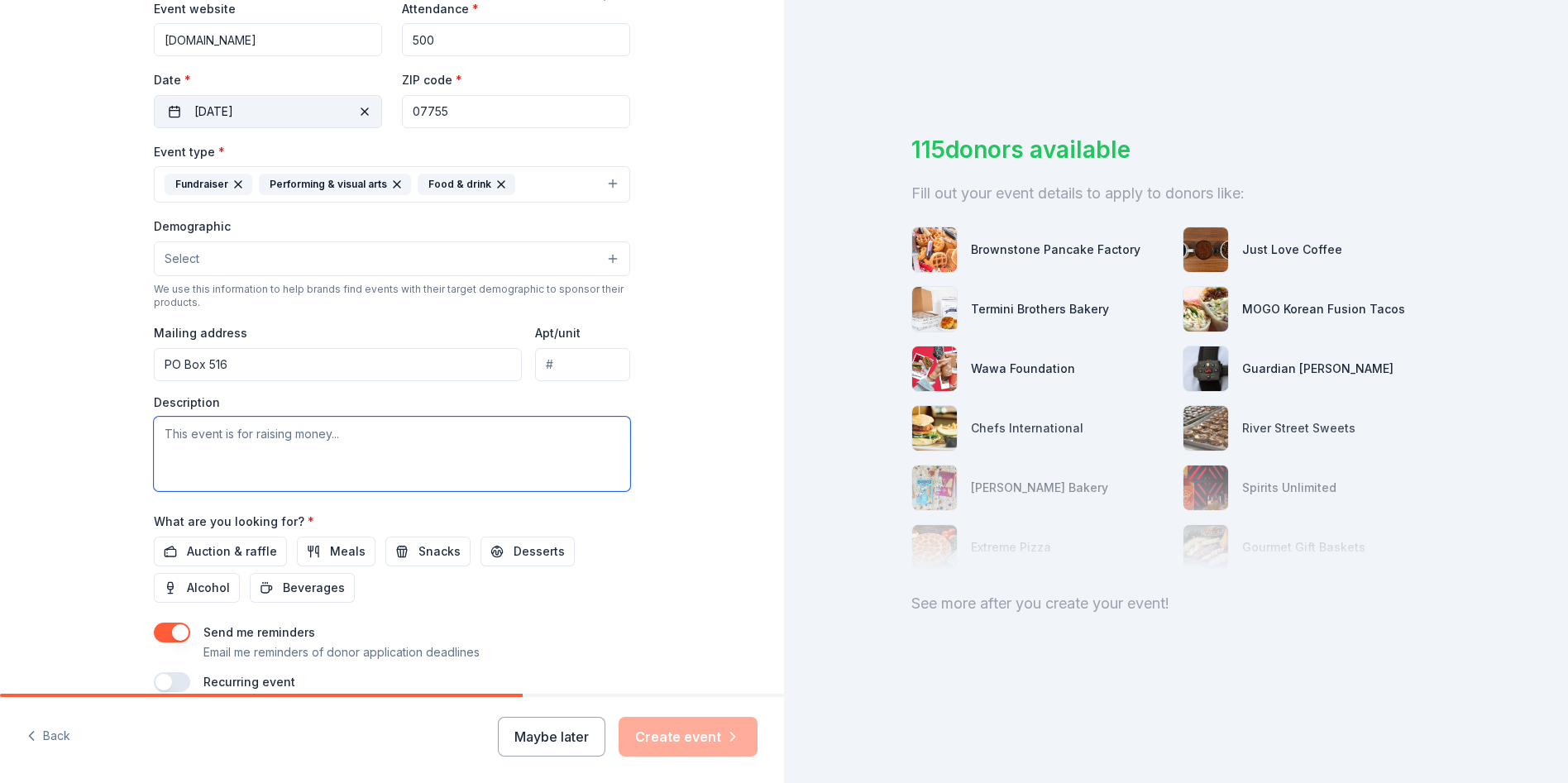
click at [581, 454] on textarea at bounding box center [391, 454] width 476 height 74
click at [283, 370] on input "PO Box 516" at bounding box center [337, 365] width 368 height 33
click at [602, 459] on textarea at bounding box center [391, 454] width 476 height 74
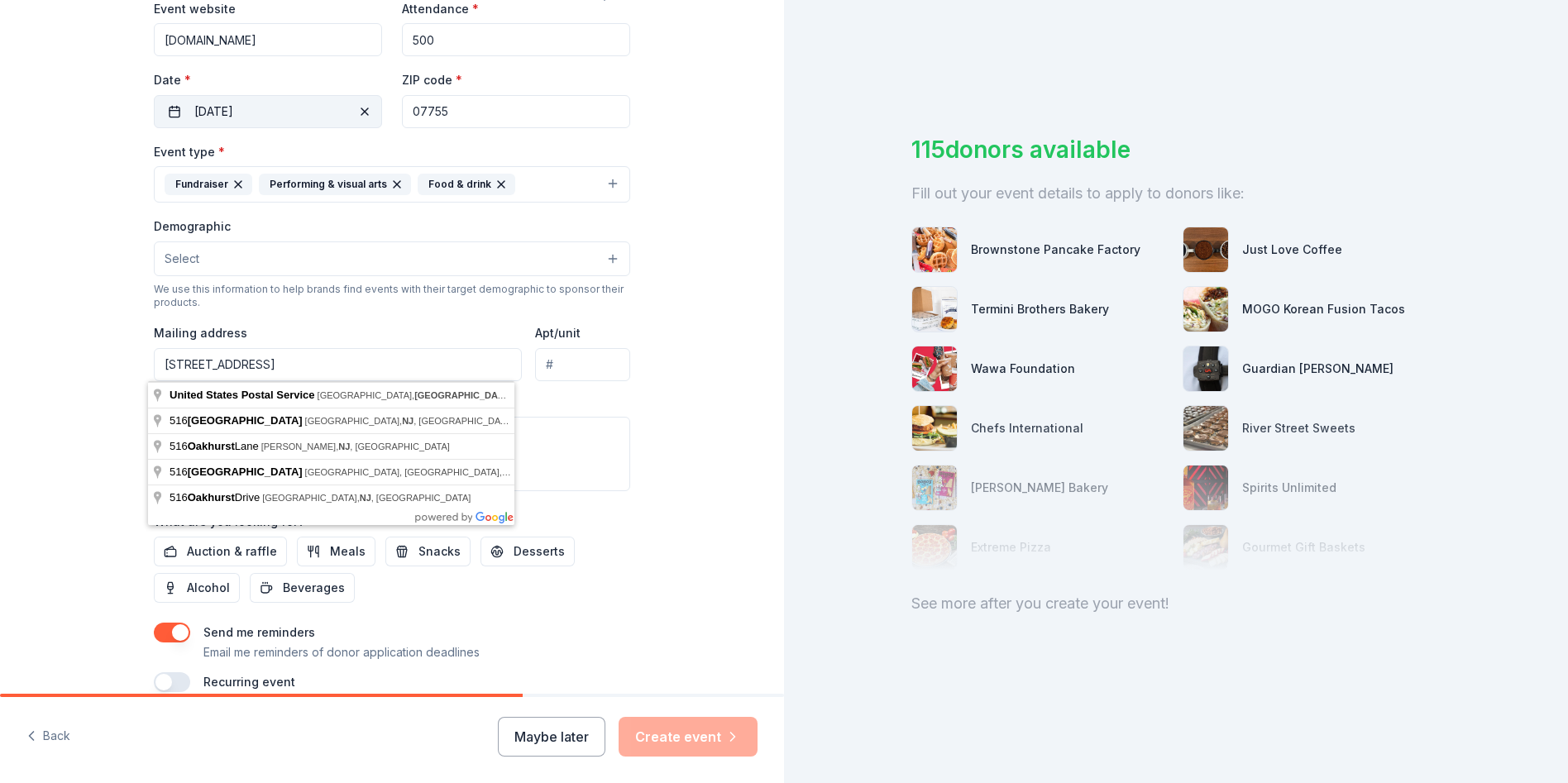
click at [346, 363] on input "[STREET_ADDRESS]" at bounding box center [337, 365] width 368 height 33
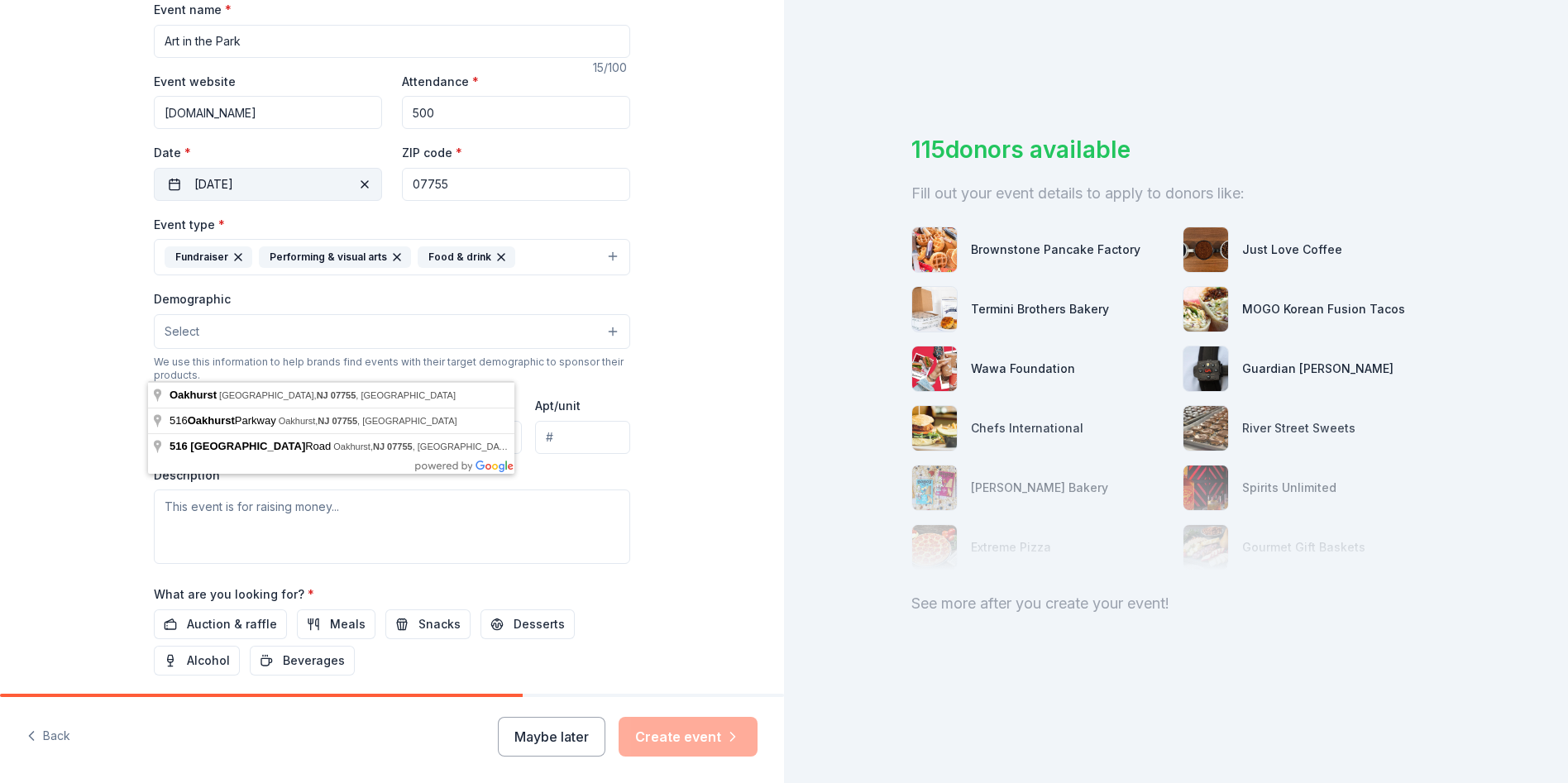
scroll to position [165, 0]
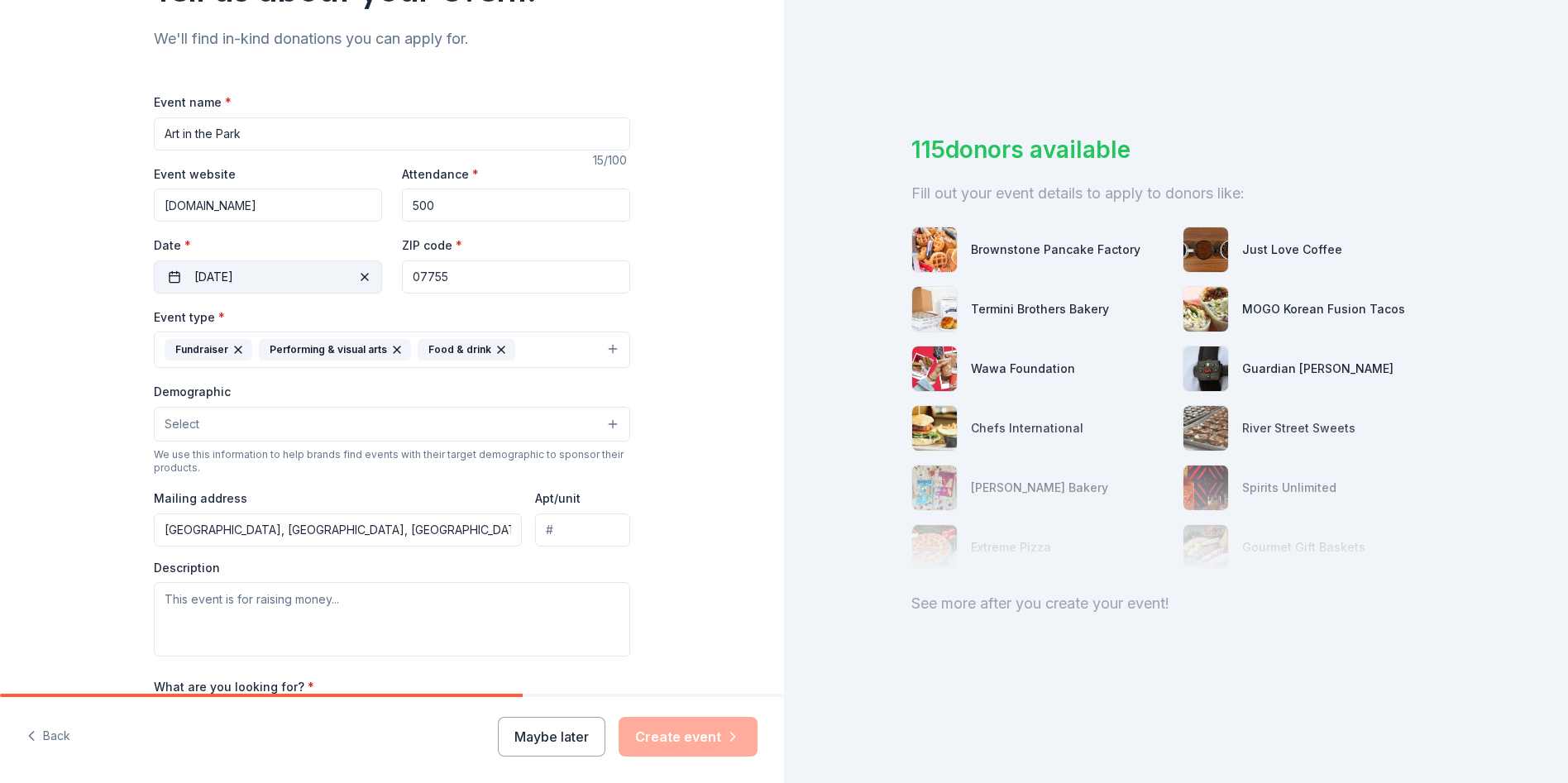
type input "[STREET_ADDRESS]"
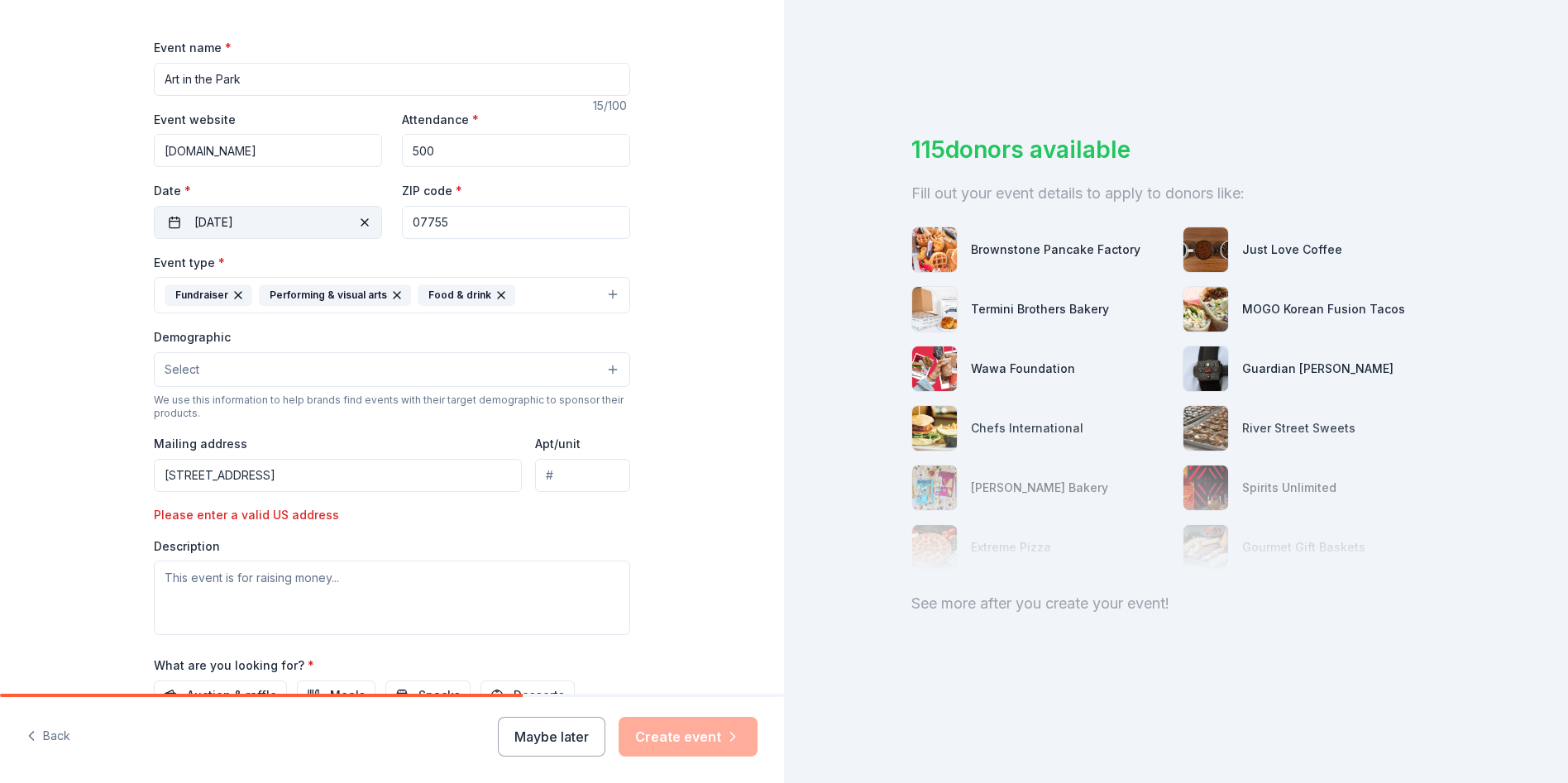
scroll to position [330, 0]
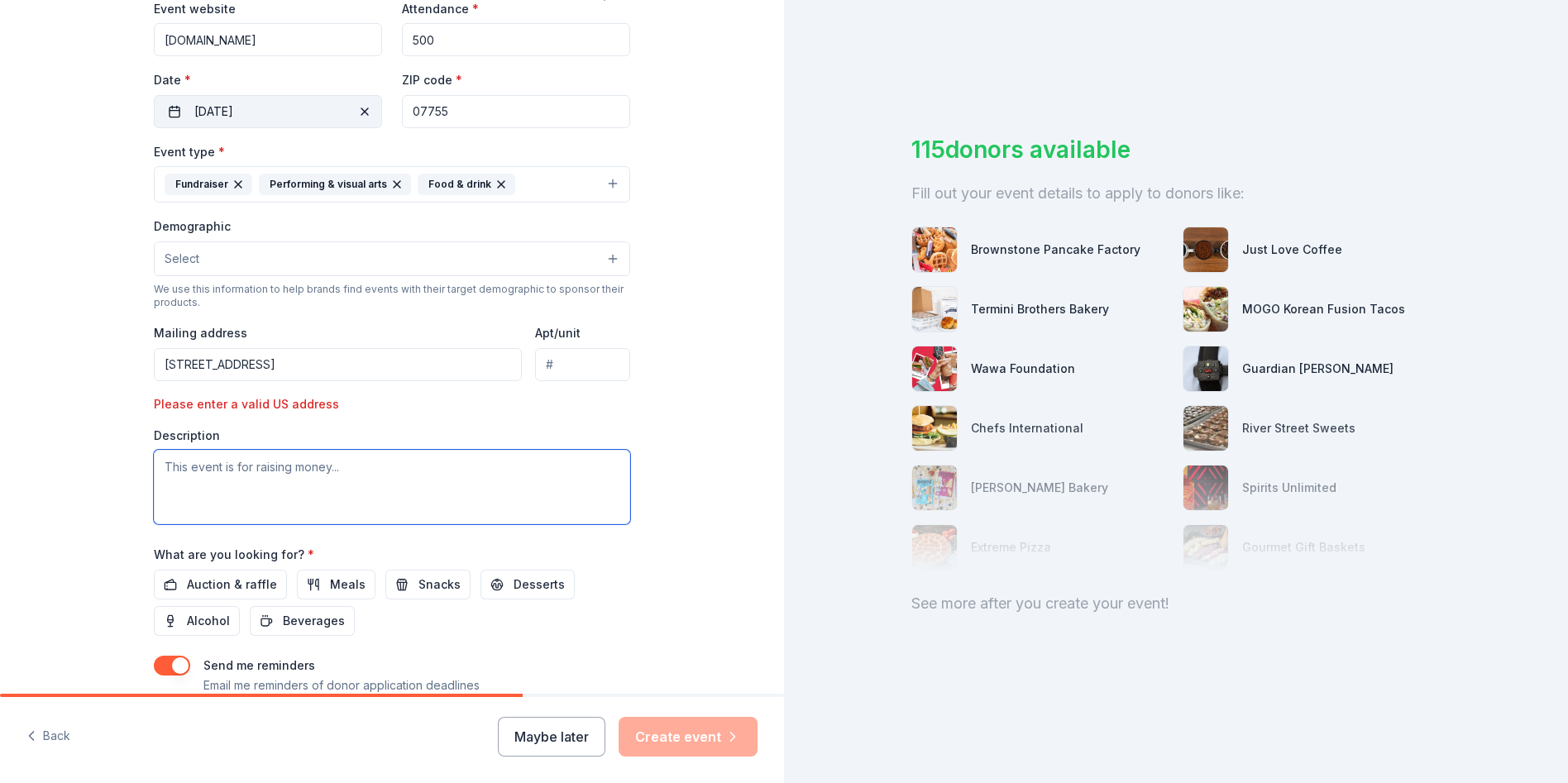
drag, startPoint x: 335, startPoint y: 468, endPoint x: 223, endPoint y: 475, distance: 112.2
click at [223, 475] on textarea at bounding box center [391, 487] width 476 height 74
type textarea "Outdoor Community event featuring artwork by local artists. Gift auction 50-50 …"
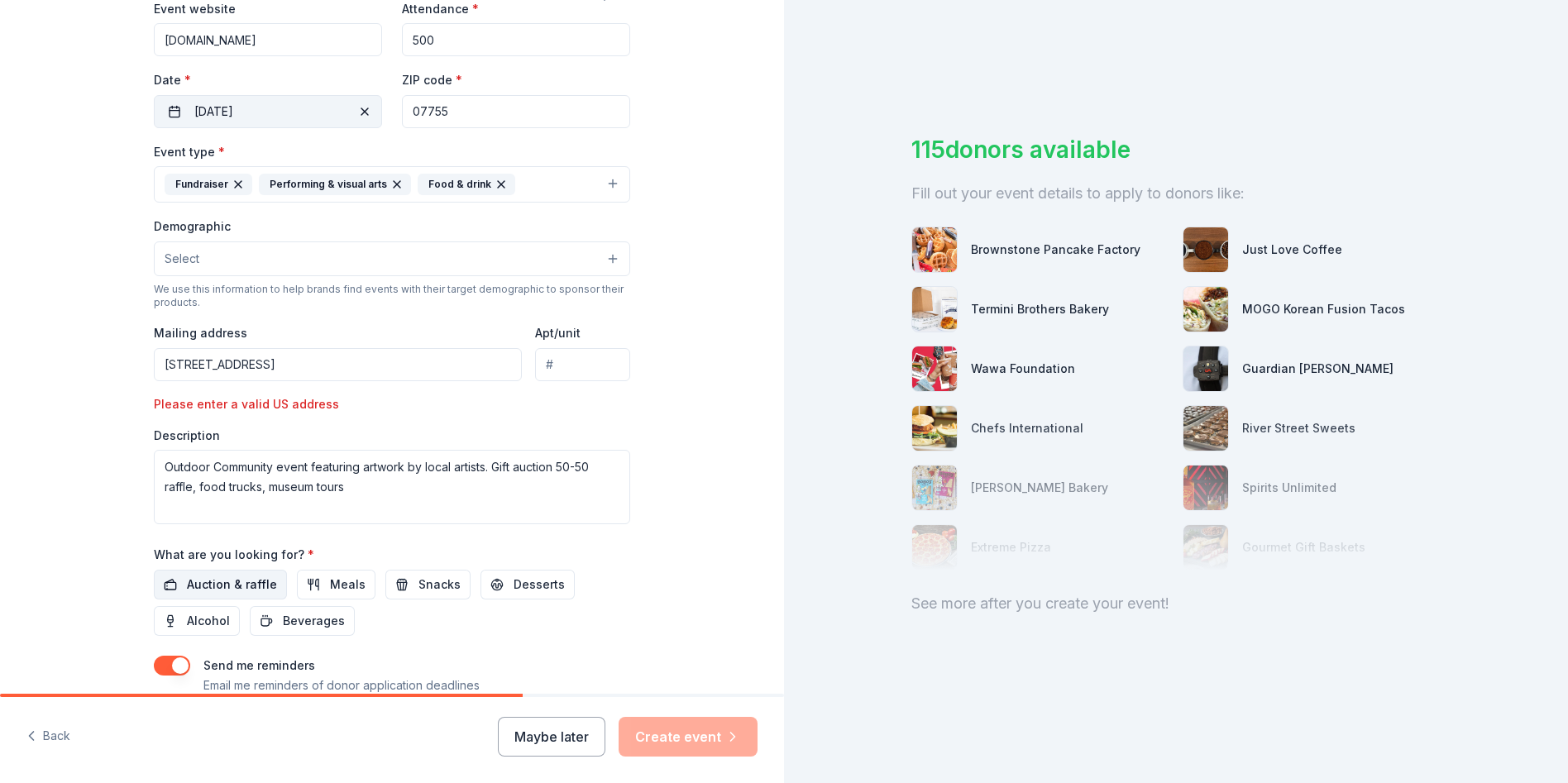
click at [246, 577] on span "Auction & raffle" at bounding box center [232, 585] width 90 height 20
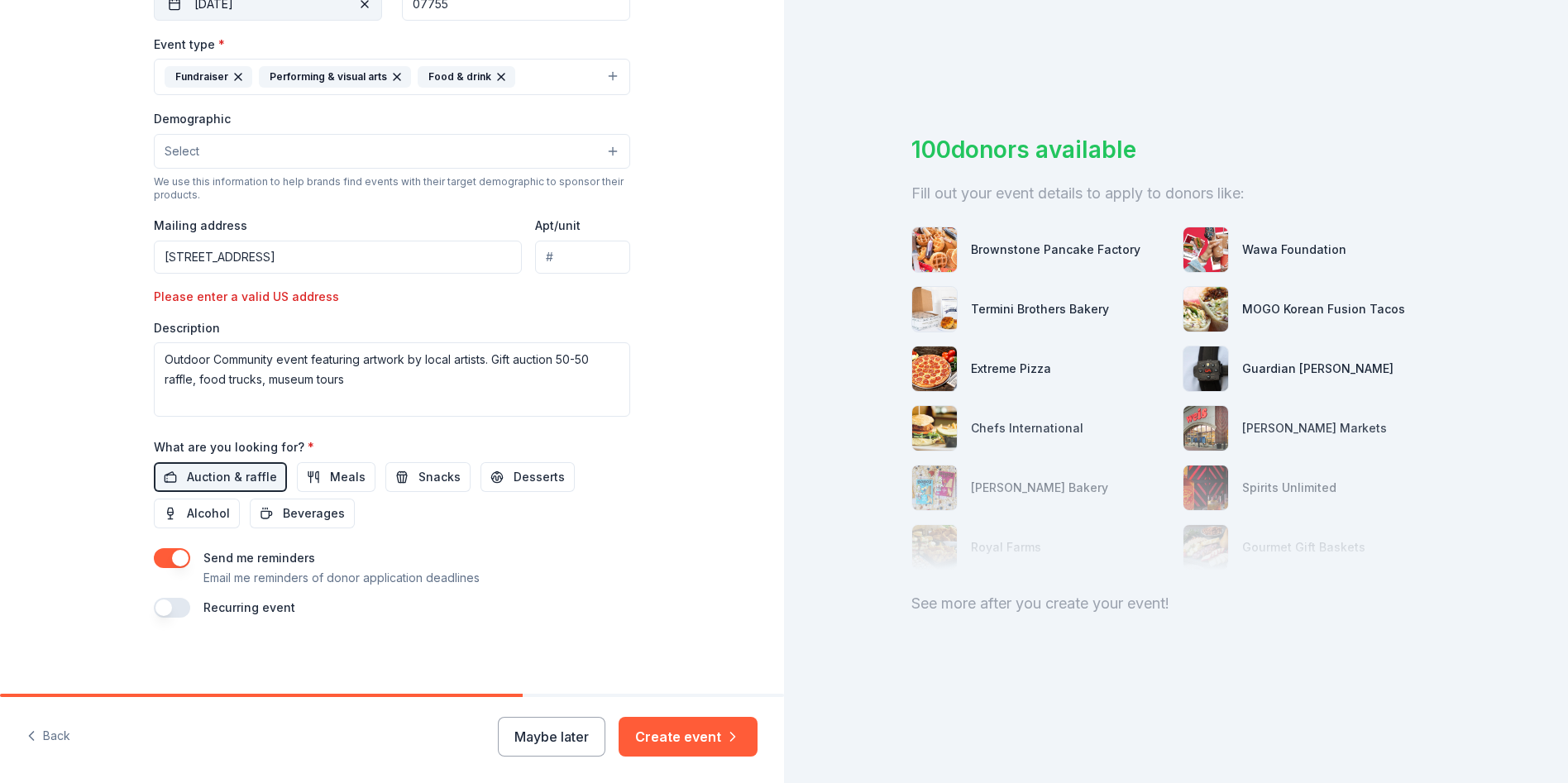
scroll to position [442, 0]
click at [674, 727] on button "Create event" at bounding box center [688, 736] width 139 height 40
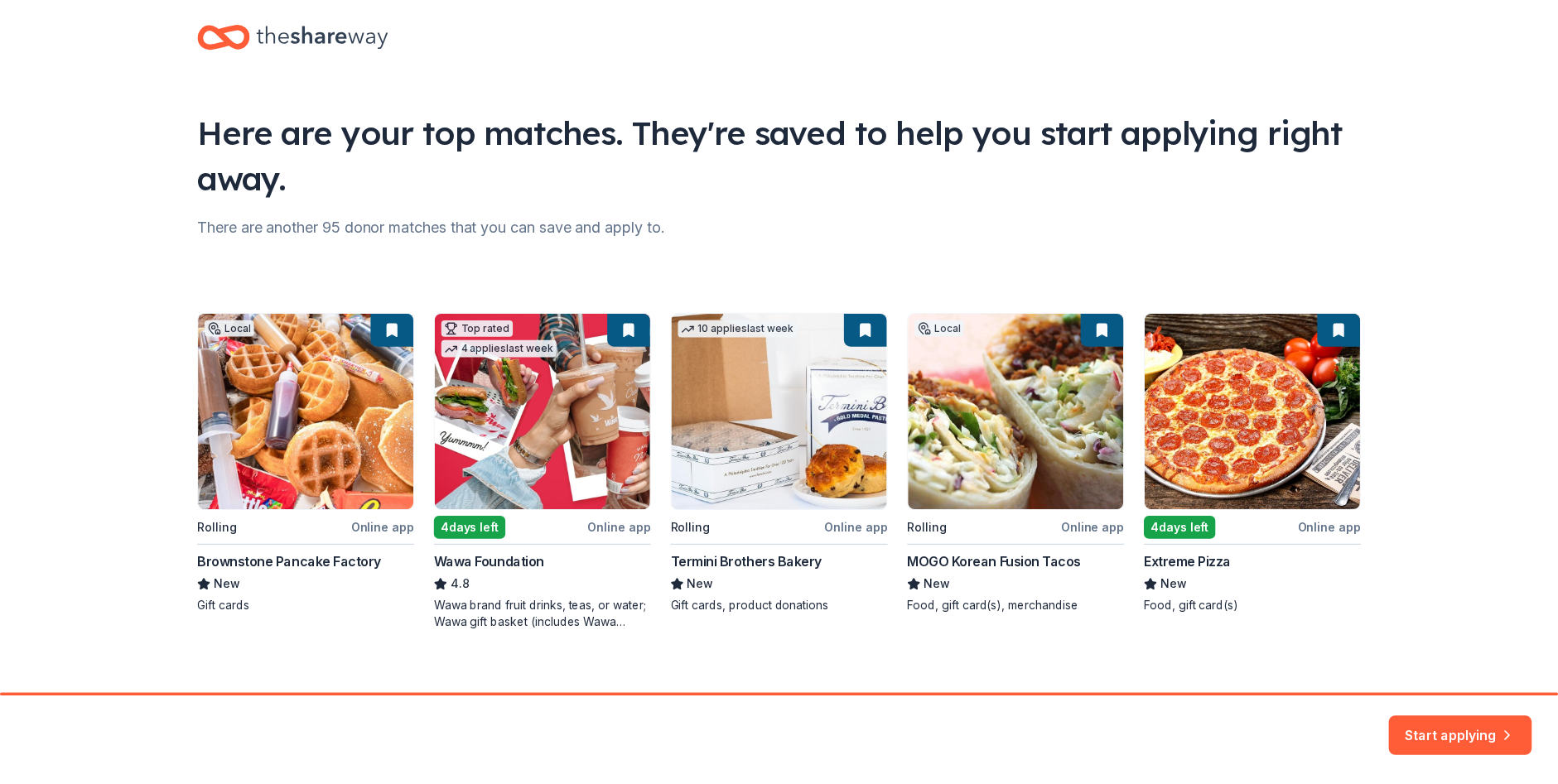
scroll to position [41, 0]
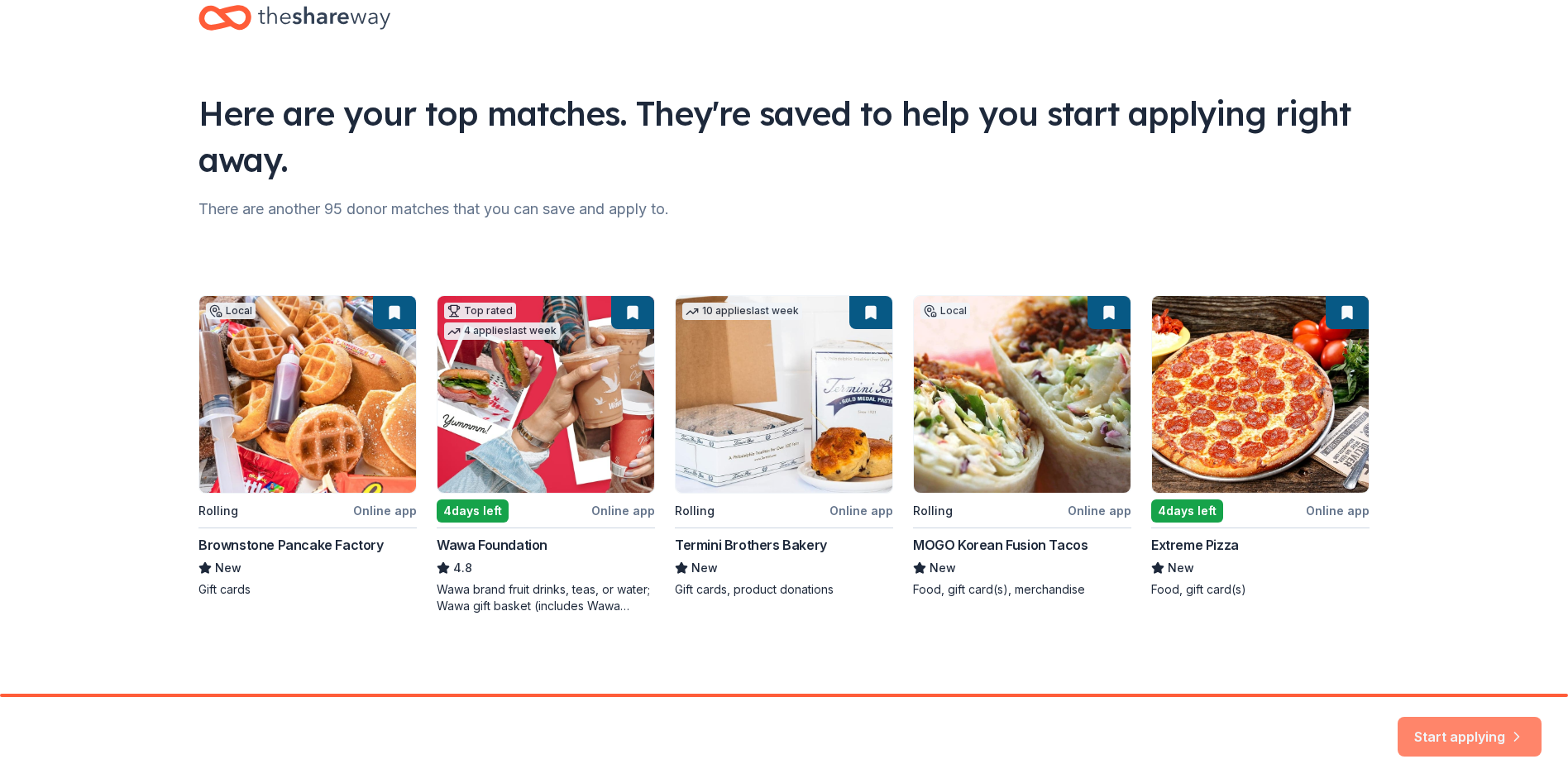
click at [1470, 722] on button "Start applying" at bounding box center [1469, 726] width 144 height 40
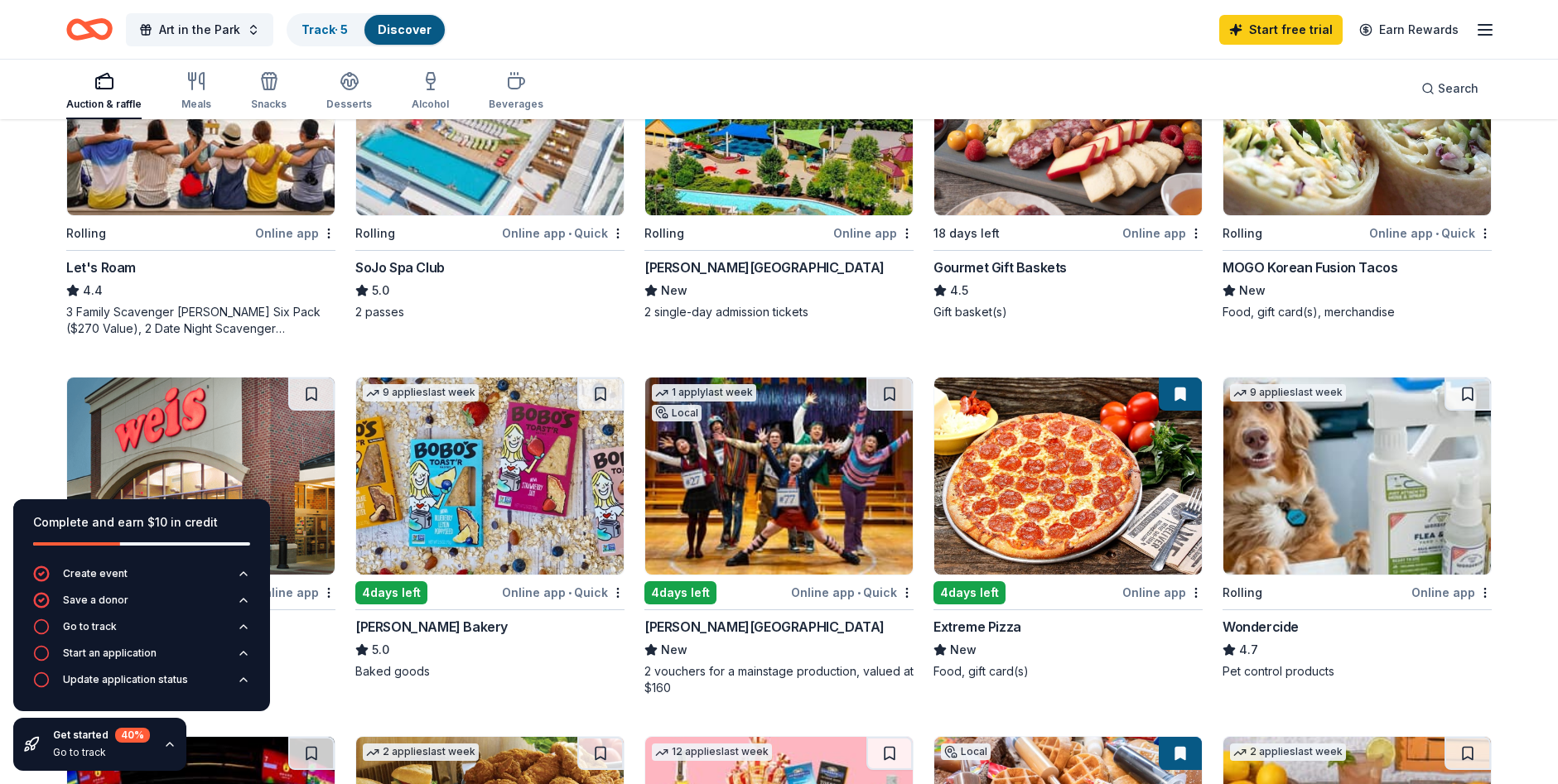
scroll to position [663, 0]
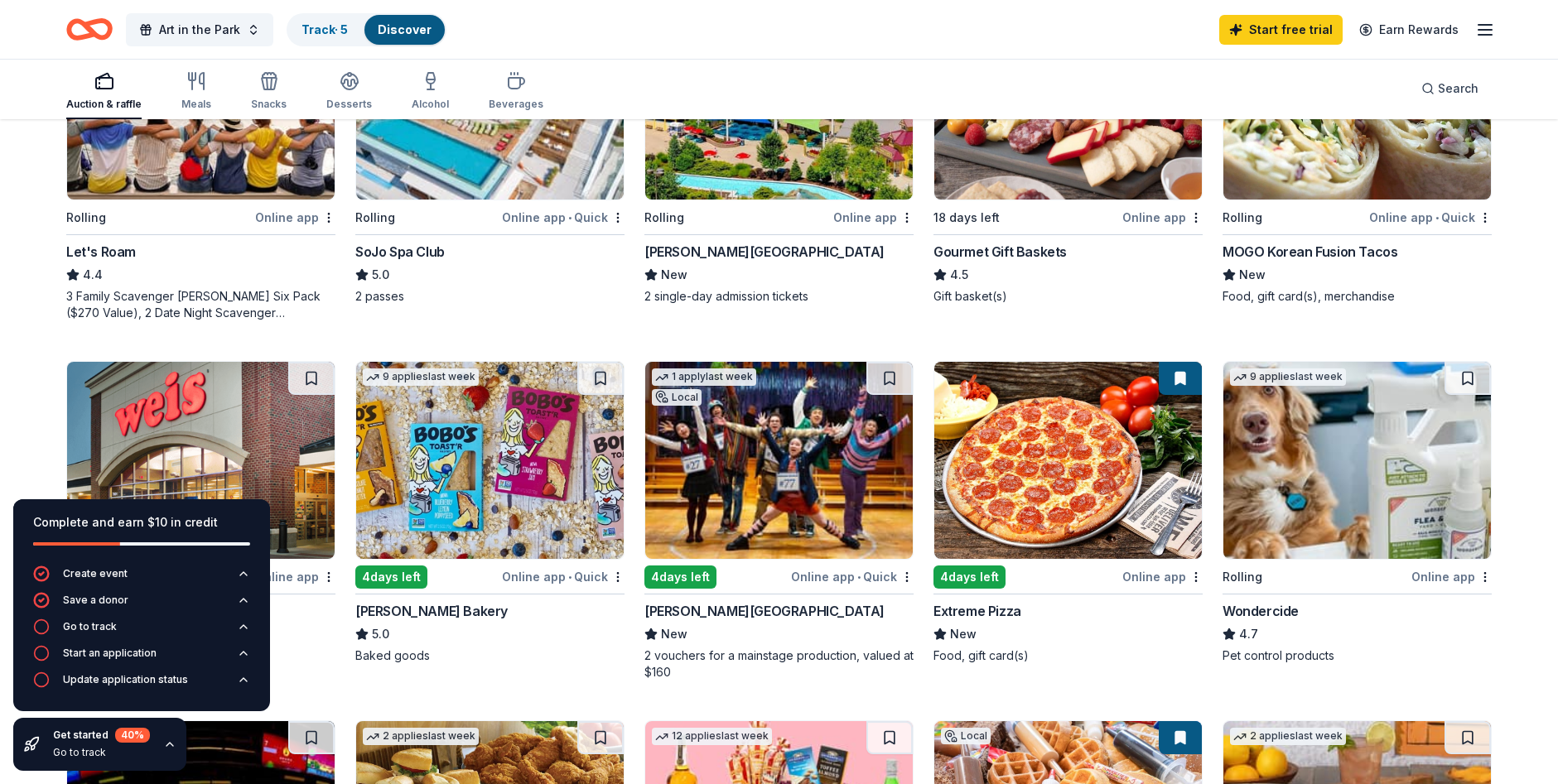
click at [29, 414] on div "155 results in [GEOGRAPHIC_DATA], [GEOGRAPHIC_DATA] Application deadlines 7 thi…" at bounding box center [779, 593] width 1558 height 2269
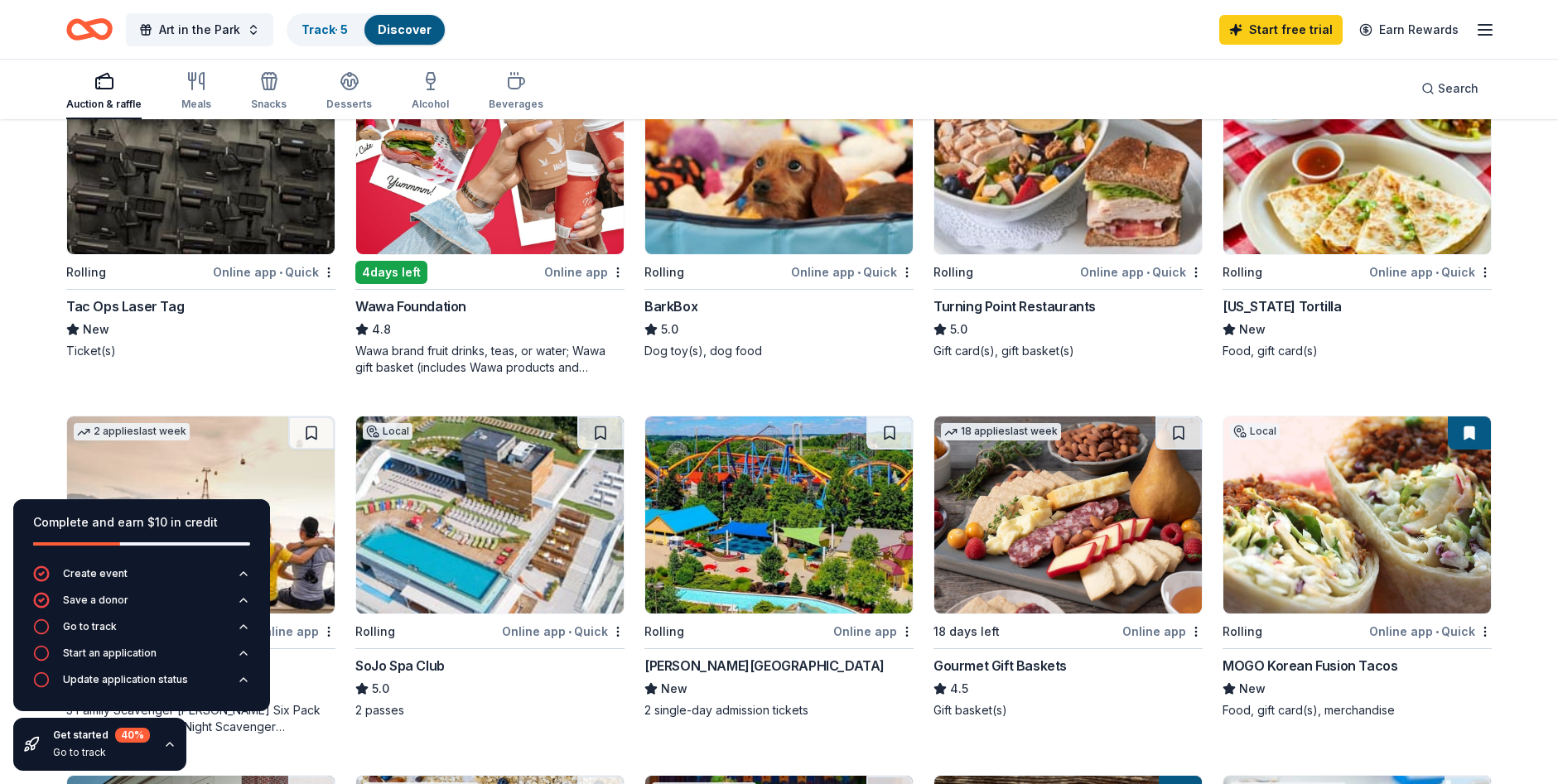
scroll to position [165, 0]
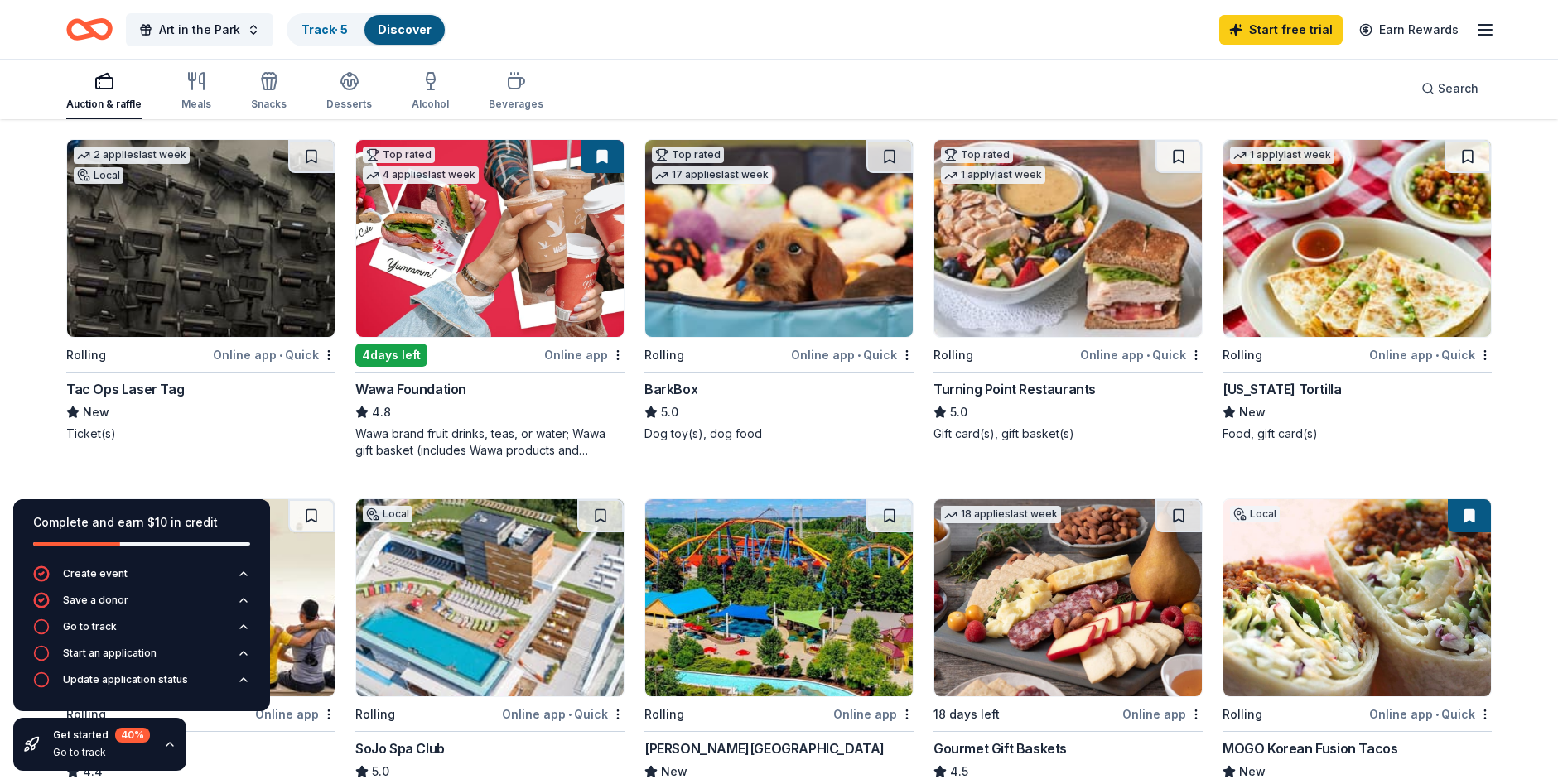
click at [201, 298] on img at bounding box center [201, 238] width 267 height 197
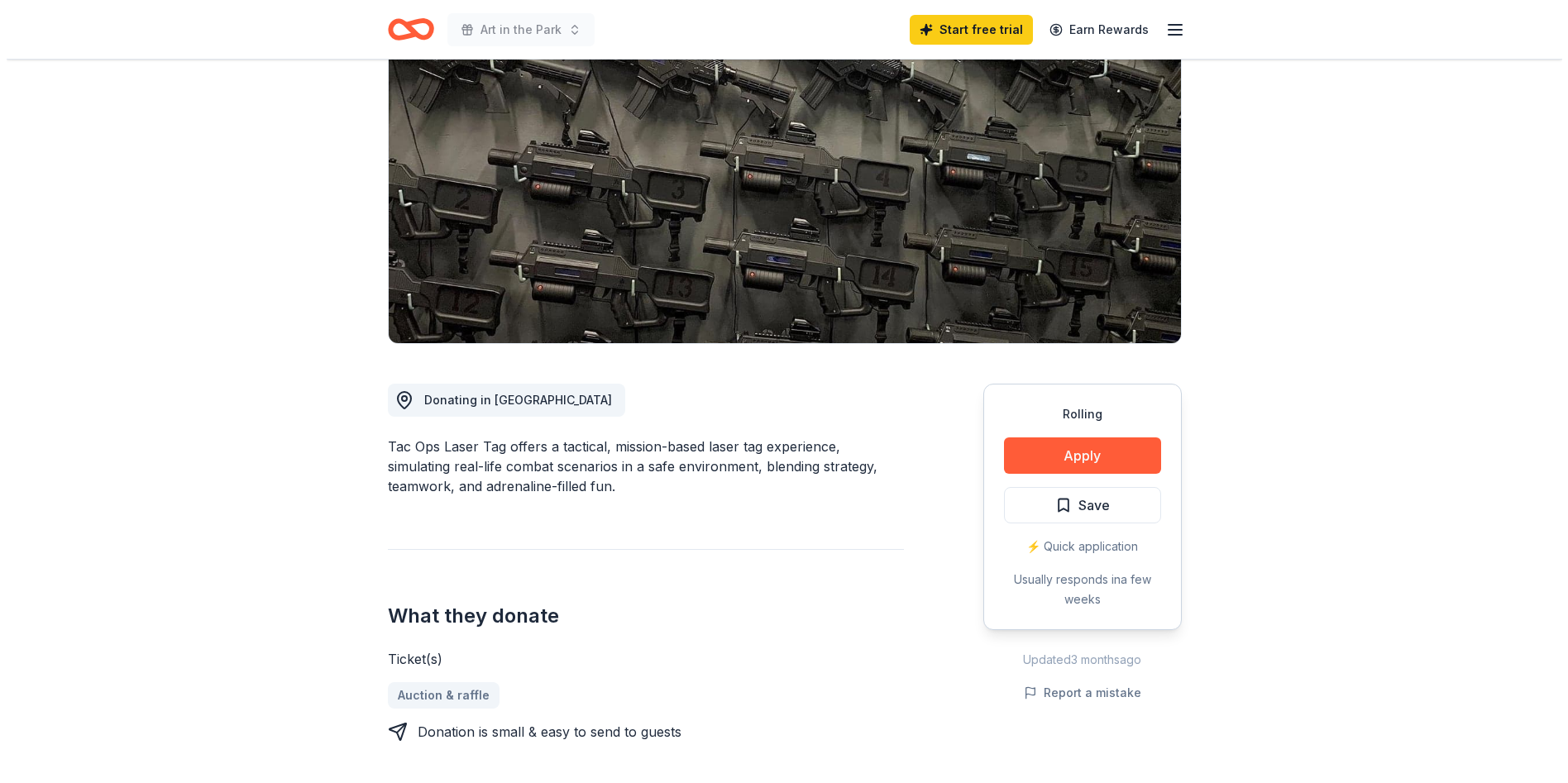
scroll to position [165, 0]
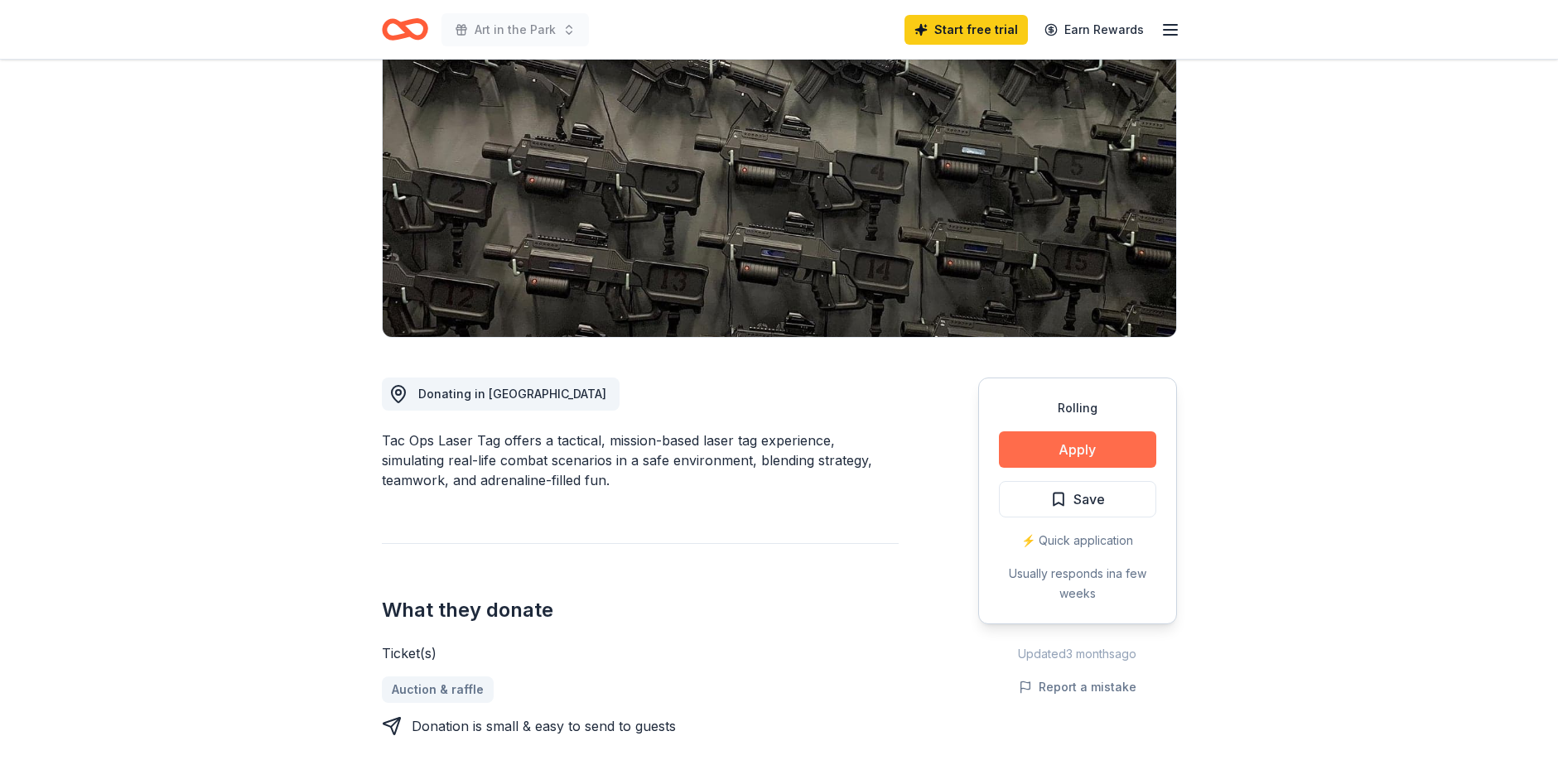
click at [1051, 447] on button "Apply" at bounding box center [1077, 449] width 158 height 36
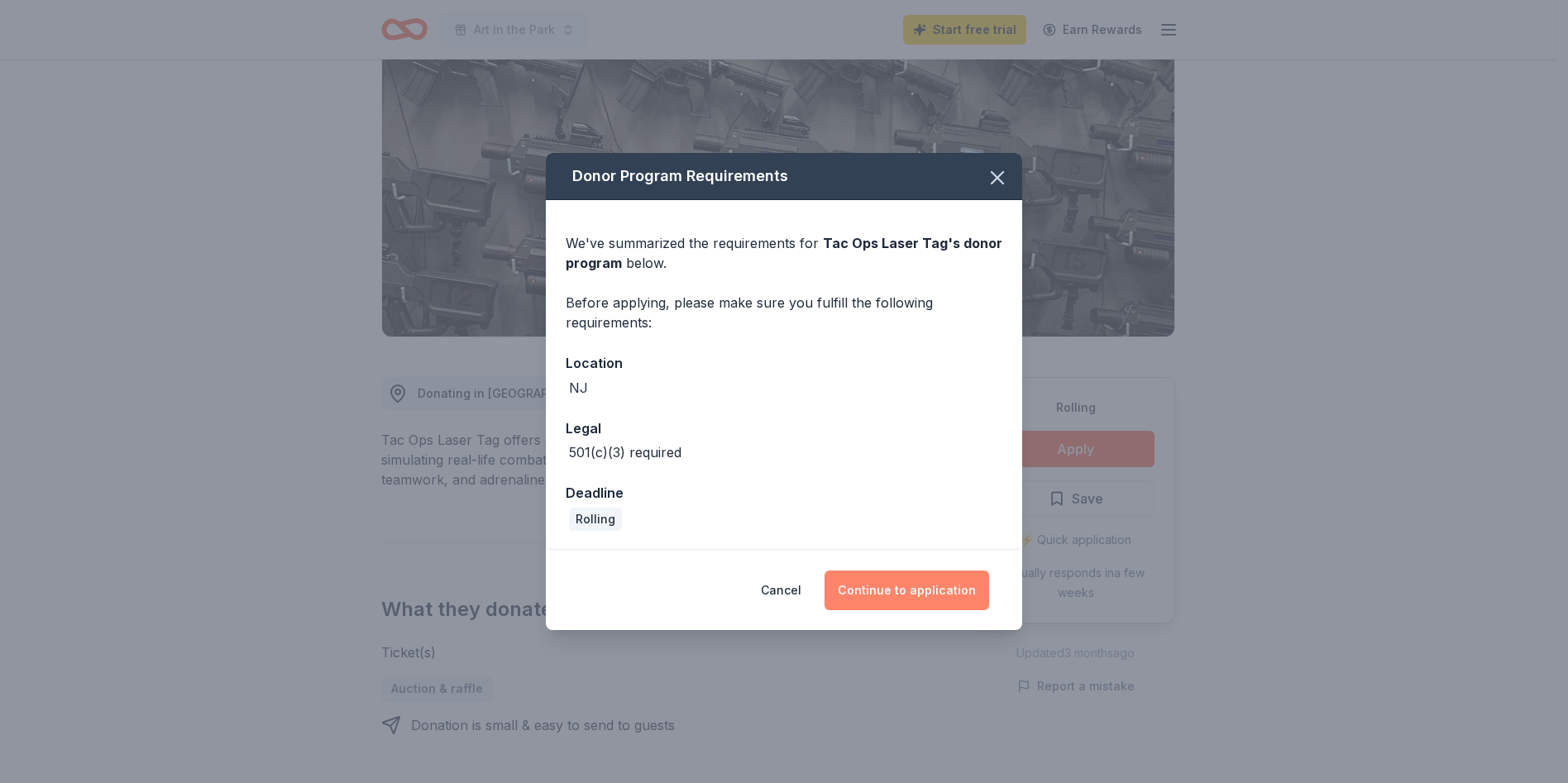
click at [893, 585] on button "Continue to application" at bounding box center [906, 590] width 164 height 40
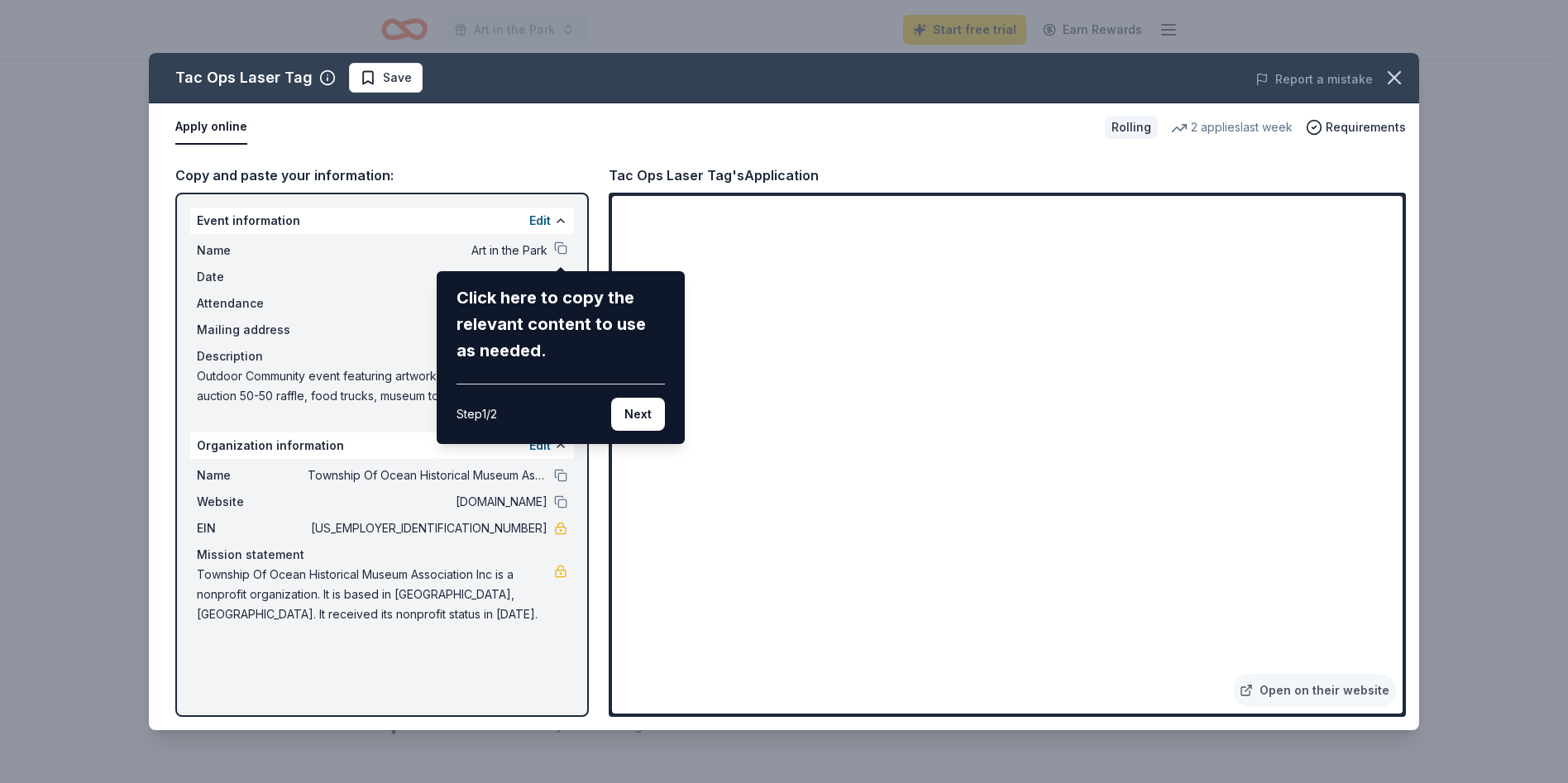
click at [429, 501] on div "Tac Ops Laser Tag Save Report a mistake Apply online Rolling 2 applies last wee…" at bounding box center [783, 391] width 1270 height 677
click at [642, 400] on button "Next" at bounding box center [637, 414] width 54 height 33
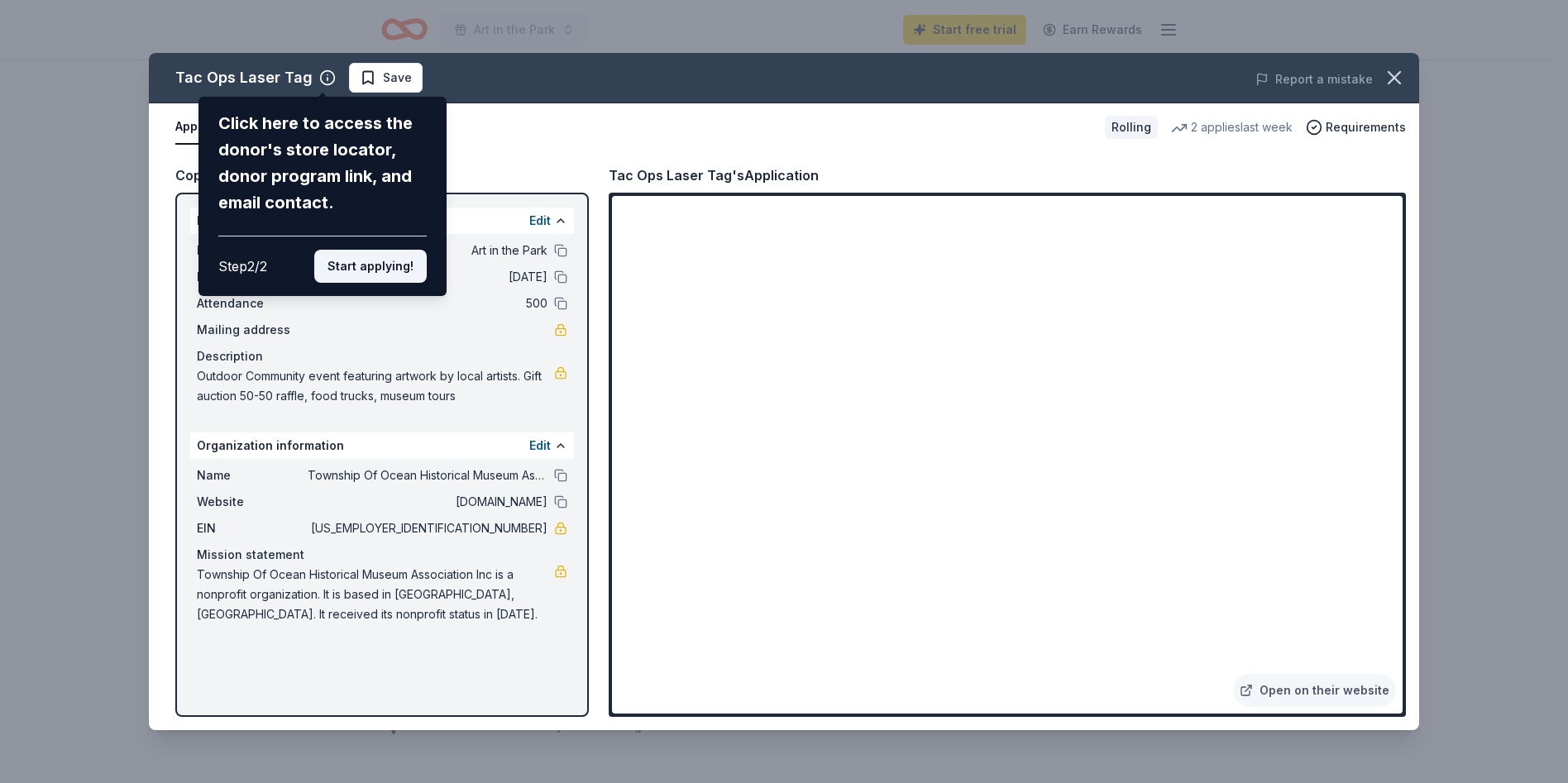
click at [373, 258] on button "Start applying!" at bounding box center [370, 266] width 112 height 33
